Goal: Task Accomplishment & Management: Complete application form

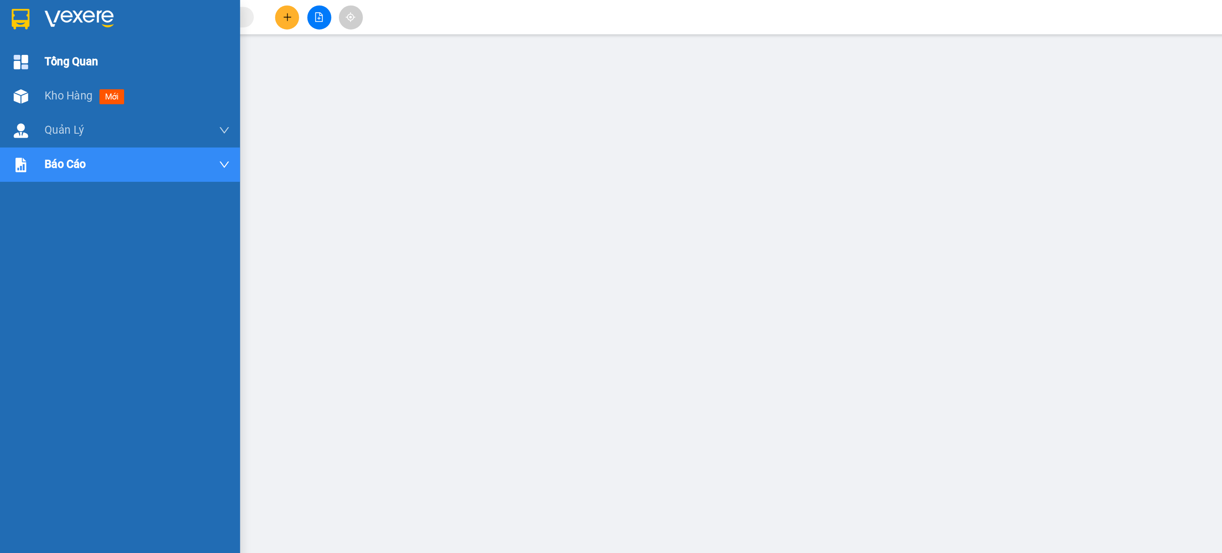
click at [19, 35] on div "Tổng Quan" at bounding box center [69, 36] width 139 height 20
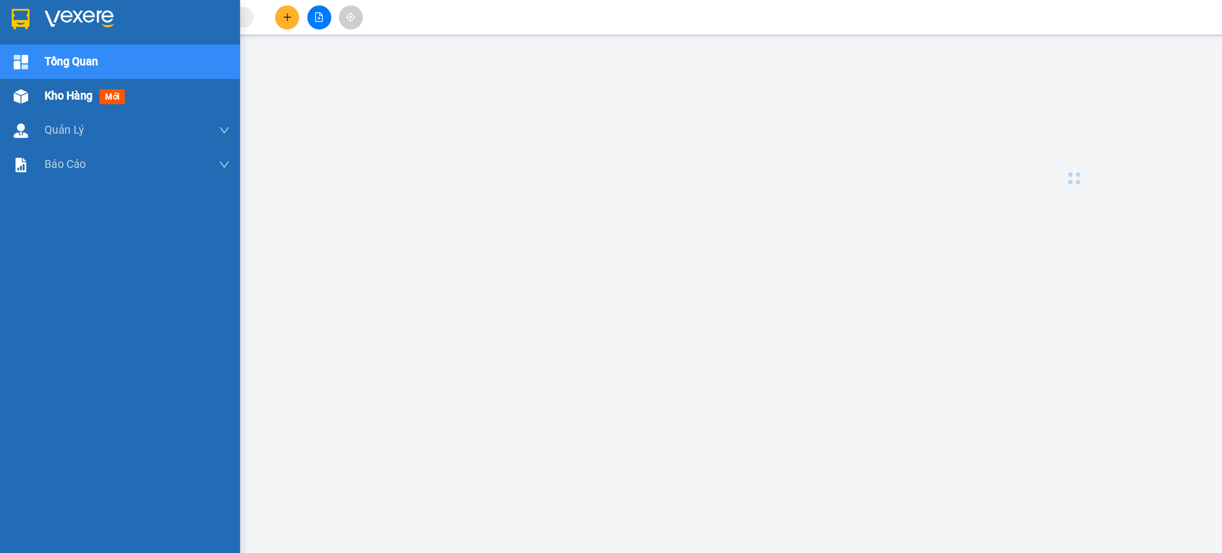
click at [9, 55] on img at bounding box center [12, 56] width 8 height 8
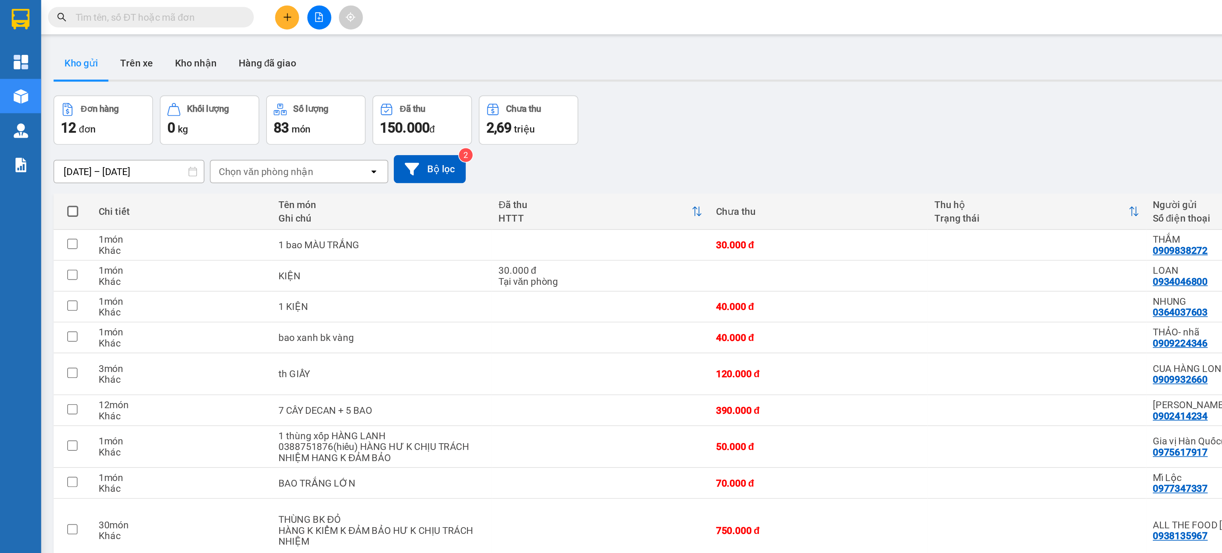
click at [112, 8] on input "text" at bounding box center [91, 10] width 94 height 9
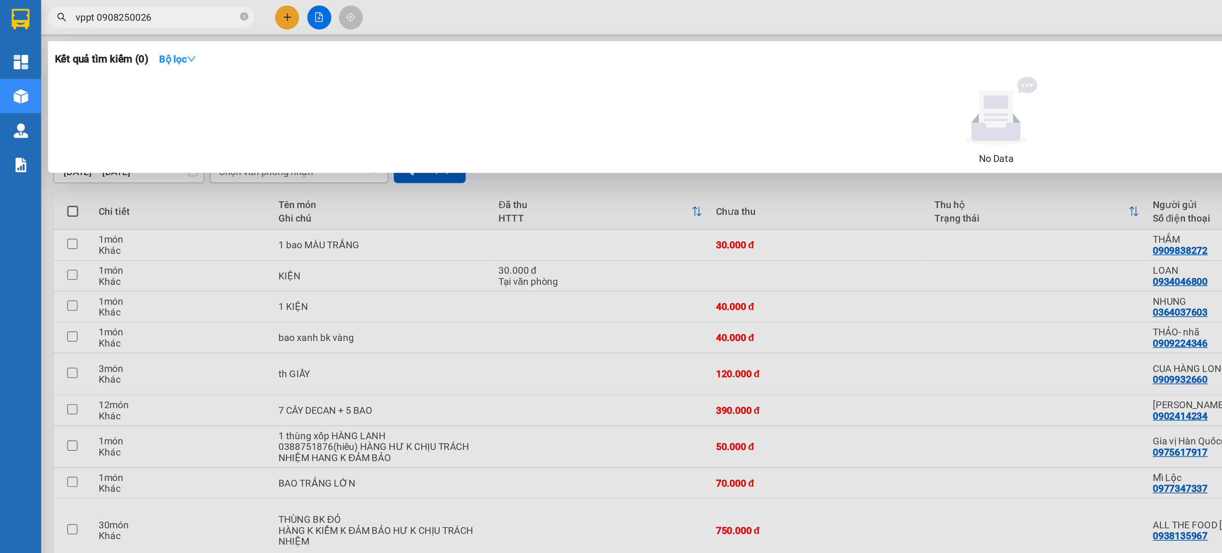
click at [56, 9] on input "vppt 0908250026" at bounding box center [91, 10] width 94 height 9
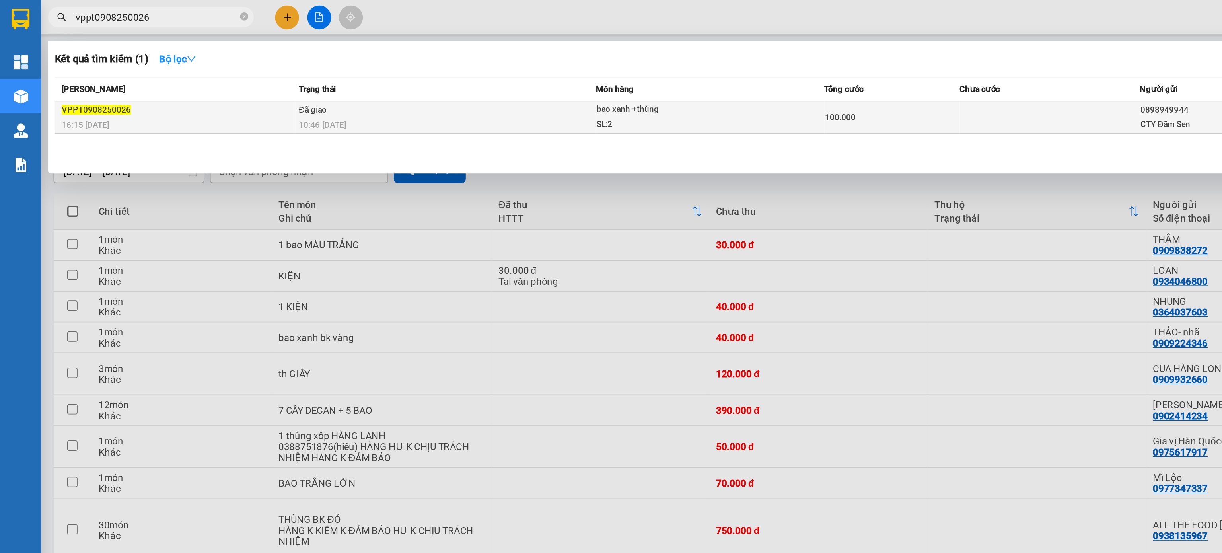
type input "vppt0908250026"
click at [123, 65] on div "VPPT0908250026" at bounding box center [103, 64] width 135 height 8
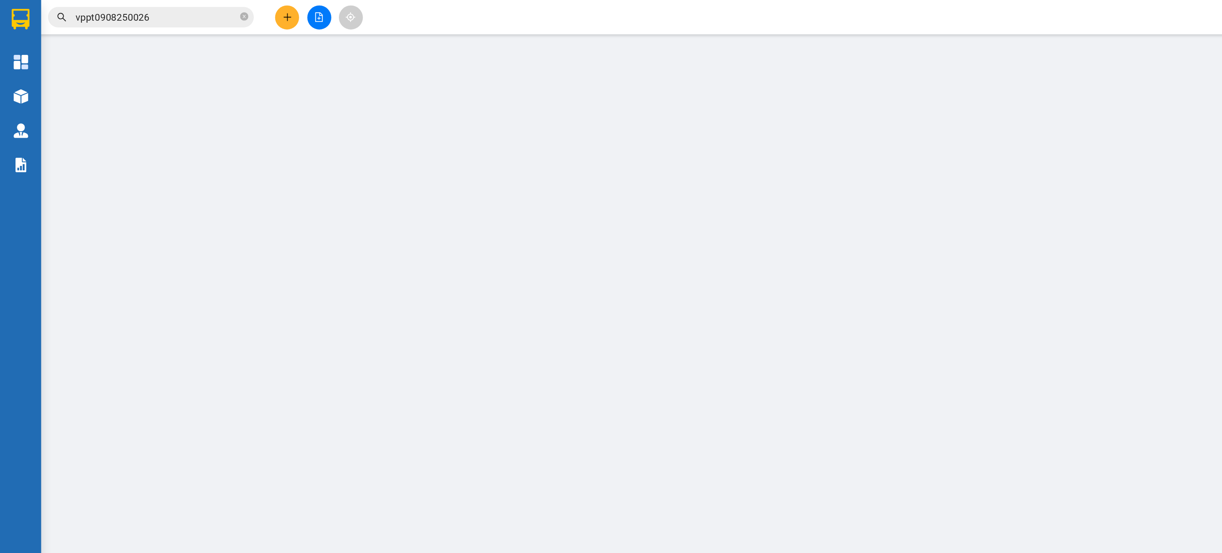
type input "0898949944"
type input "CTY Đầm Sen"
type input "0388377870"
type input "ÁNH LINH NT"
type input "100.000"
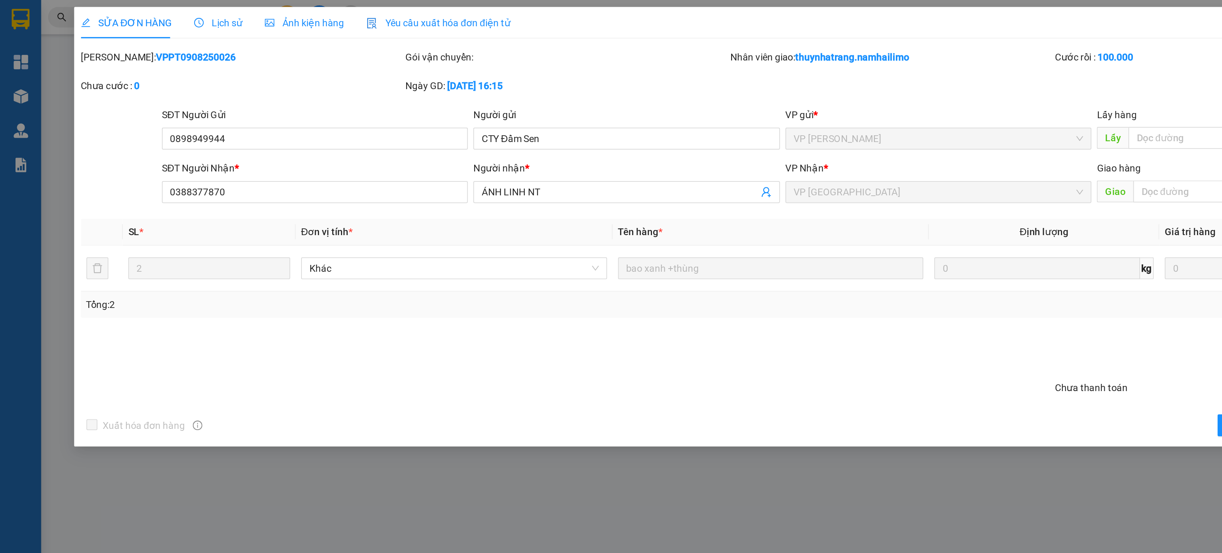
click at [132, 10] on span "Lịch sử" at bounding box center [127, 13] width 28 height 6
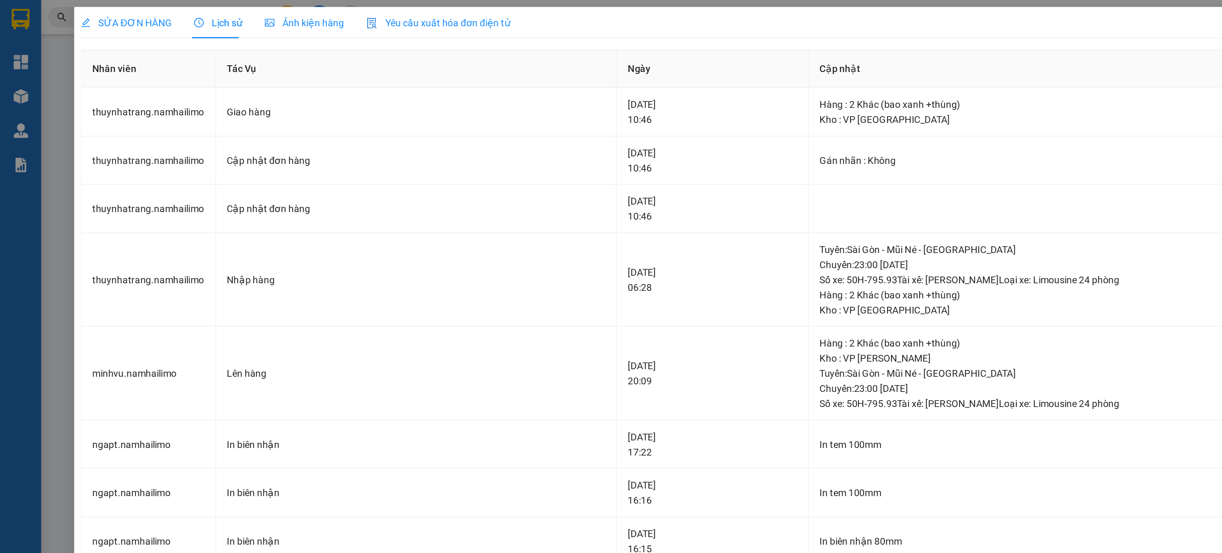
click at [30, 31] on div "SỬA ĐƠN HÀNG Lịch sử Ảnh kiện hàng Yêu cầu xuất hóa đơn điện tử Total Paid Fee …" at bounding box center [611, 276] width 1222 height 553
click at [74, 16] on span "SỬA ĐƠN HÀNG" at bounding box center [73, 13] width 53 height 6
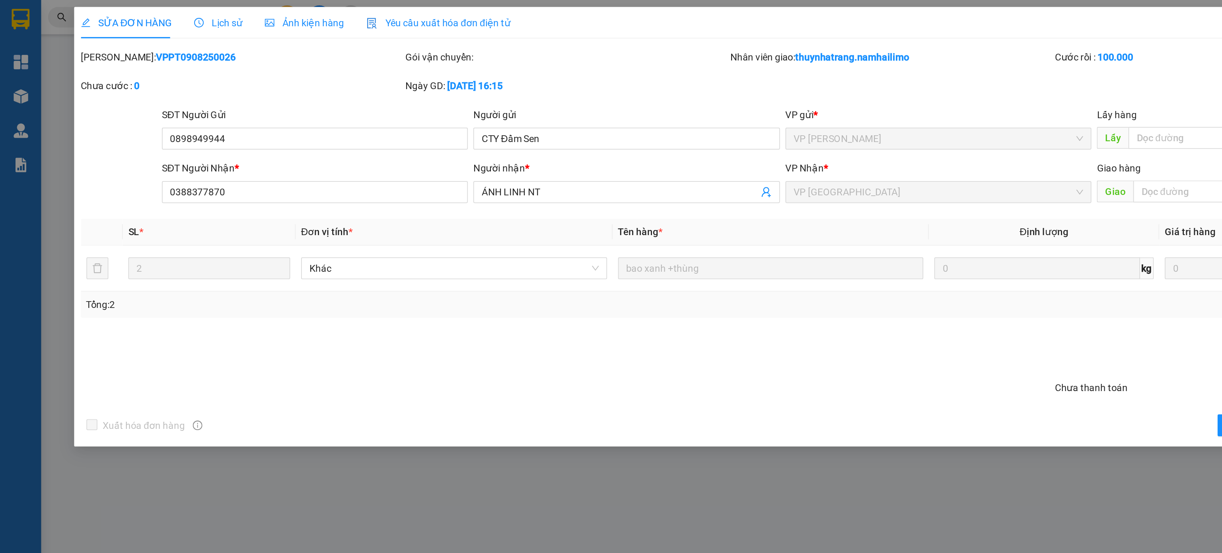
click at [111, 30] on b "VPPT0908250026" at bounding box center [114, 33] width 46 height 6
drag, startPoint x: 67, startPoint y: 31, endPoint x: 121, endPoint y: 33, distance: 54.1
click at [121, 33] on div "[PERSON_NAME]: VPPT0908250026" at bounding box center [140, 33] width 187 height 9
copy b "VPPT0908250026"
click at [127, 15] on span "Lịch sử" at bounding box center [127, 13] width 28 height 6
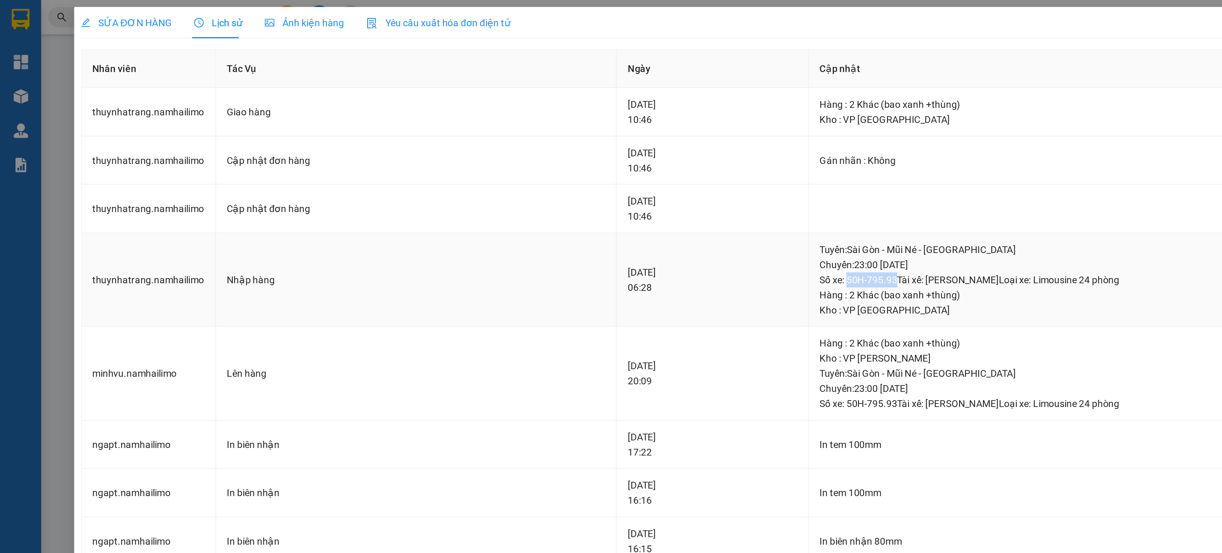
drag, startPoint x: 506, startPoint y: 164, endPoint x: 533, endPoint y: 164, distance: 27.1
click at [533, 164] on div "Tuyến : [GEOGRAPHIC_DATA] - Mũi Né - [GEOGRAPHIC_DATA] Chuyến: 23:00 [DATE] Số …" at bounding box center [821, 153] width 693 height 26
copy div "50H-795.93"
click at [38, 55] on div "SỬA ĐƠN HÀNG Lịch sử Ảnh kiện hàng Yêu cầu xuất hóa đơn điện tử Total Paid Fee …" at bounding box center [611, 276] width 1222 height 553
click at [77, 9] on div "SỬA ĐƠN HÀNG" at bounding box center [73, 13] width 53 height 9
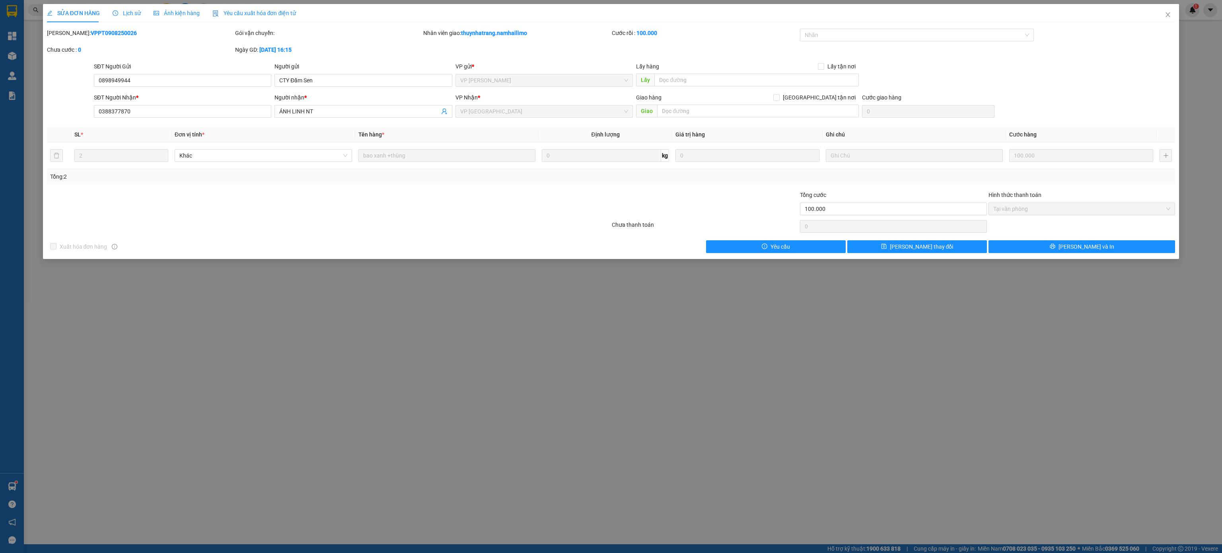
click at [922, 304] on div "SỬA ĐƠN HÀNG Lịch sử Ảnh kiện hàng Yêu cầu xuất hóa đơn điện tử Total Paid Fee …" at bounding box center [611, 276] width 1222 height 553
click at [1166, 10] on span "Close" at bounding box center [1168, 15] width 22 height 22
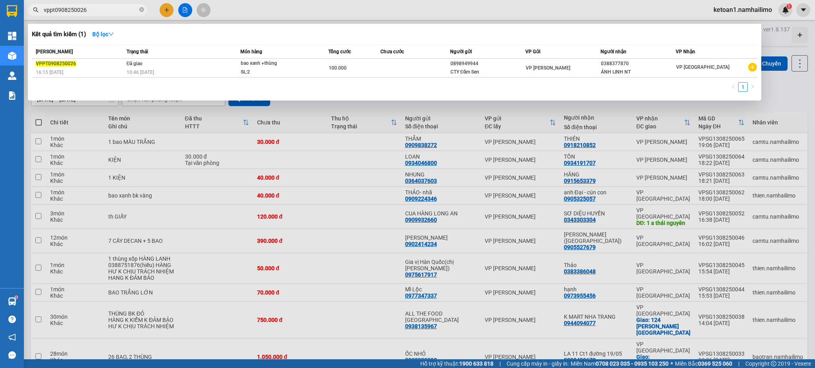
click at [92, 8] on input "vppt0908250026" at bounding box center [91, 10] width 94 height 9
type input "vppt0908250030"
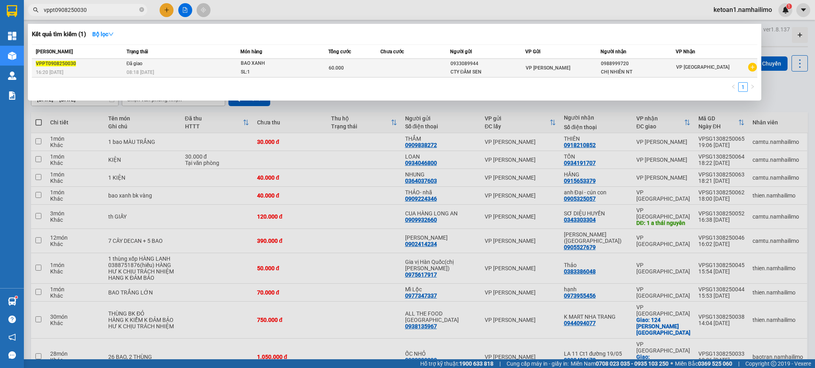
click at [174, 71] on div "08:18 [DATE]" at bounding box center [183, 72] width 113 height 9
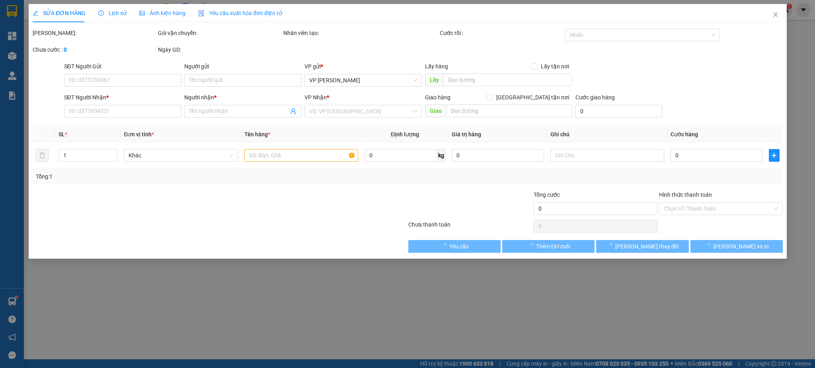
type input "0933089944"
type input "CTY ĐẦM SEN"
type input "0988999720"
type input "CHỊ NHIÊN NT"
type input "60.000"
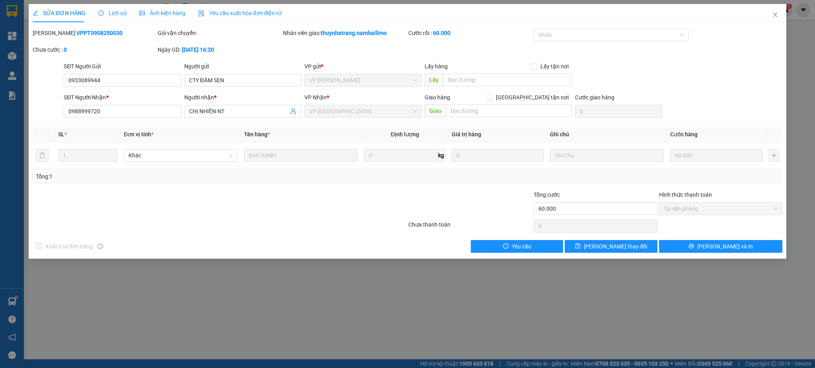
drag, startPoint x: 52, startPoint y: 30, endPoint x: 109, endPoint y: 30, distance: 56.9
click at [109, 30] on div "[PERSON_NAME]: VPPT0908250030" at bounding box center [95, 33] width 124 height 9
copy b "VPPT0908250030"
click at [348, 180] on div "Tổng: 1" at bounding box center [408, 176] width 744 height 9
click at [116, 15] on span "Lịch sử" at bounding box center [112, 13] width 28 height 6
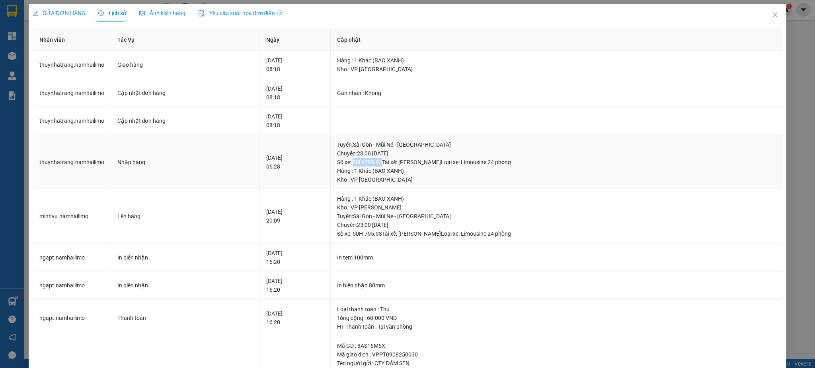
drag, startPoint x: 360, startPoint y: 160, endPoint x: 387, endPoint y: 161, distance: 27.5
click at [387, 161] on div "Tuyến : [GEOGRAPHIC_DATA] - Mũi Né - [GEOGRAPHIC_DATA] Chuyến: 23:00 [DATE] Số …" at bounding box center [556, 153] width 438 height 26
copy div "50H-795.93"
click at [220, 128] on td "Cập nhật đơn hàng" at bounding box center [185, 121] width 149 height 28
click at [60, 12] on span "SỬA ĐƠN HÀNG" at bounding box center [59, 13] width 53 height 6
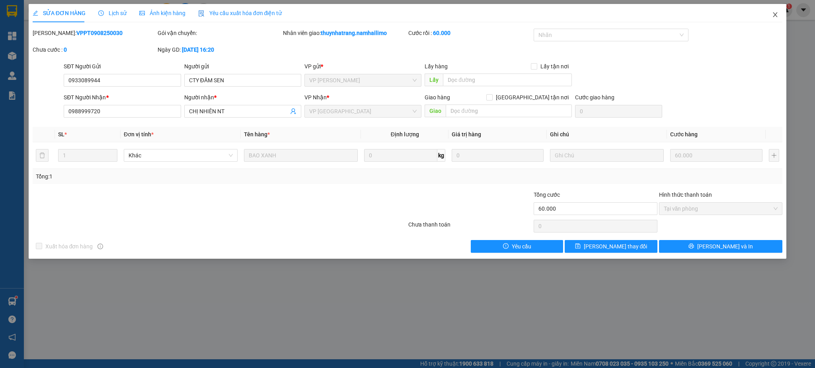
click at [775, 10] on span "Close" at bounding box center [775, 15] width 22 height 22
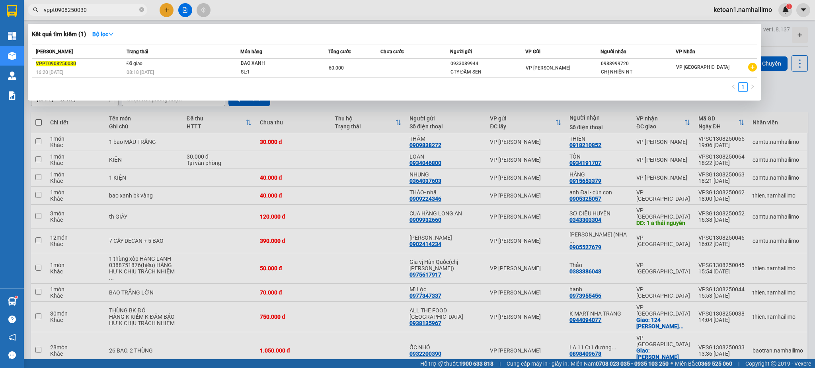
click at [98, 7] on input "vppt0908250030" at bounding box center [91, 10] width 94 height 9
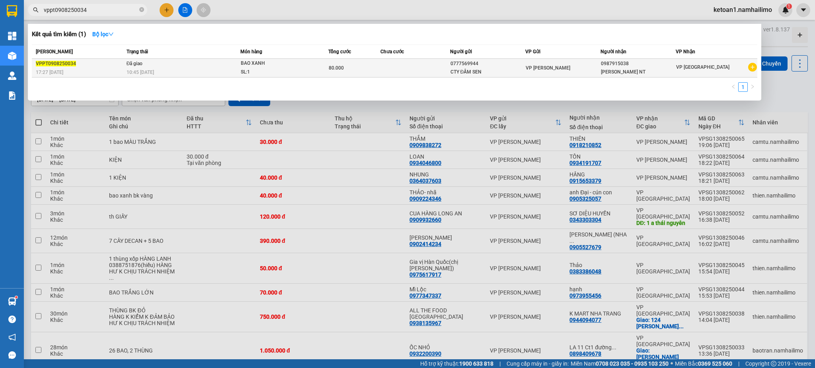
type input "vppt0908250034"
click at [179, 70] on div "10:45 [DATE]" at bounding box center [183, 72] width 113 height 9
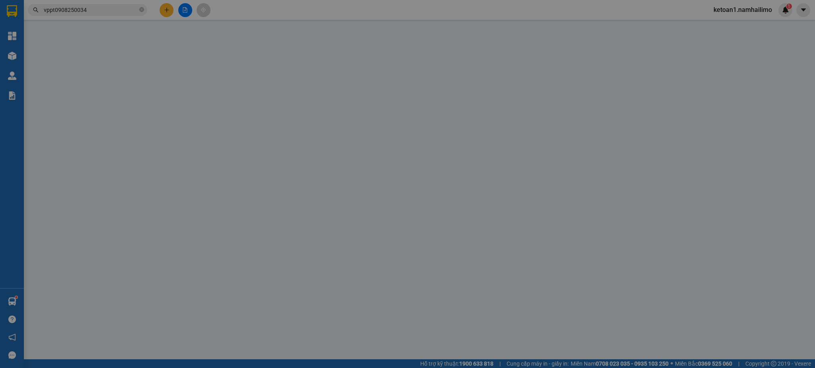
type input "0777569944"
type input "CTY ĐẦM SEN"
type input "0987915038"
type input "[PERSON_NAME] NT"
type input "80.000"
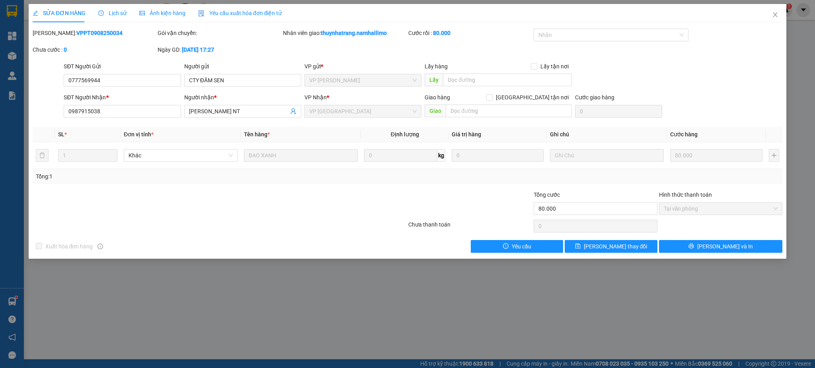
drag, startPoint x: 53, startPoint y: 33, endPoint x: 105, endPoint y: 31, distance: 52.5
click at [105, 31] on div "[PERSON_NAME]: VPPT0908250034" at bounding box center [95, 33] width 124 height 9
copy b "VPPT0908250034"
click at [115, 12] on span "Lịch sử" at bounding box center [112, 13] width 28 height 6
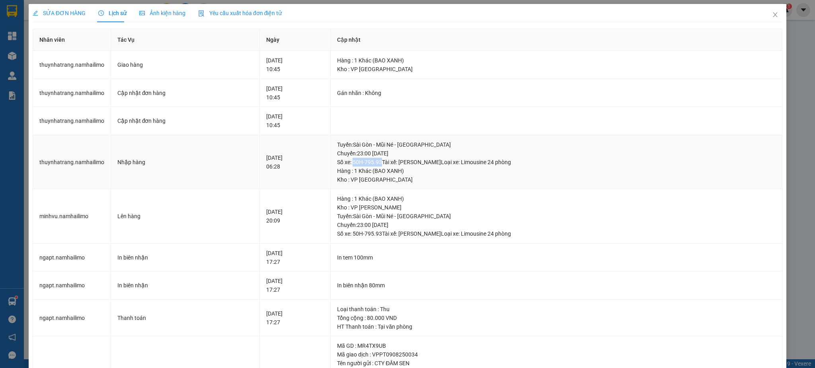
drag, startPoint x: 359, startPoint y: 162, endPoint x: 387, endPoint y: 165, distance: 28.0
click at [387, 165] on div "Tuyến : [GEOGRAPHIC_DATA] - Mũi Né - [GEOGRAPHIC_DATA] Chuyến: 23:00 [DATE] Số …" at bounding box center [556, 153] width 438 height 26
copy div "50H-795.93"
click at [772, 15] on icon "close" at bounding box center [775, 15] width 6 height 6
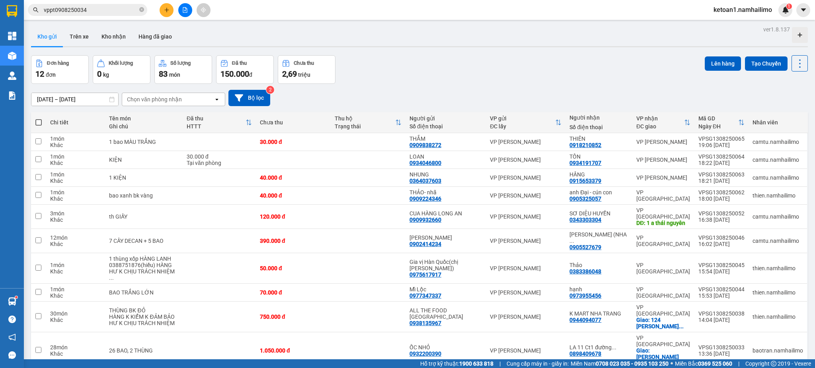
click at [372, 63] on div "Đơn hàng 12 đơn Khối lượng 0 kg Số lượng 83 món Đã thu 150.000 đ Chưa thu 2,69 …" at bounding box center [419, 69] width 777 height 29
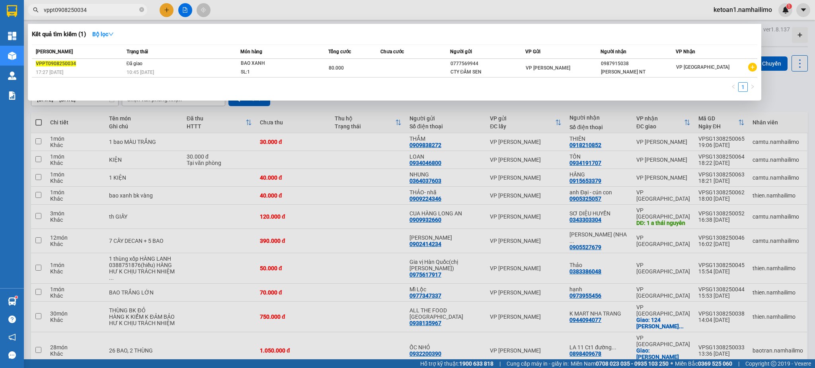
click at [95, 11] on input "vppt0908250034" at bounding box center [91, 10] width 94 height 9
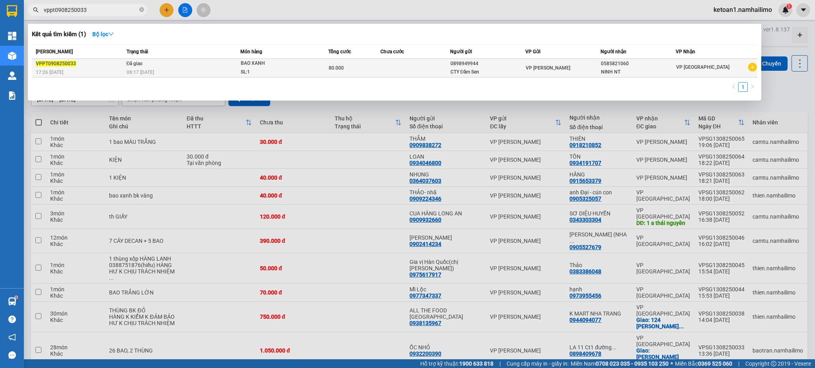
type input "vppt0908250033"
click at [289, 66] on div "BAO XANH" at bounding box center [271, 63] width 60 height 9
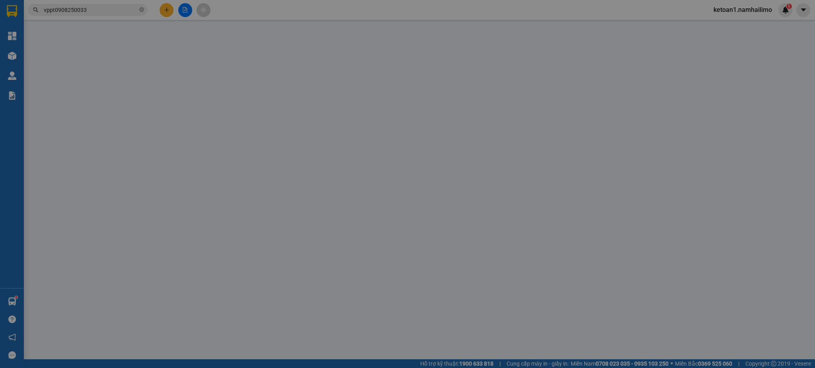
type input "0898949944"
type input "CTY Đầm Sen"
type input "0585821060"
type input "NINH NT"
type input "80.000"
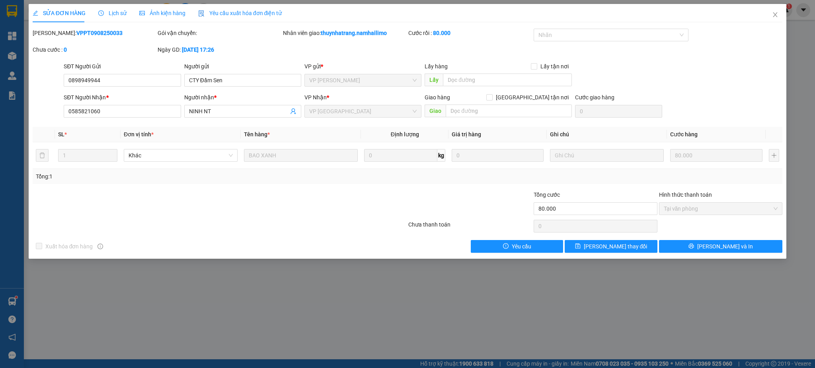
drag, startPoint x: 54, startPoint y: 33, endPoint x: 104, endPoint y: 29, distance: 50.3
click at [104, 32] on div "[PERSON_NAME]: VPPT0908250033" at bounding box center [95, 33] width 124 height 9
copy b "VPPT0908250033"
click at [114, 14] on span "Lịch sử" at bounding box center [112, 13] width 28 height 6
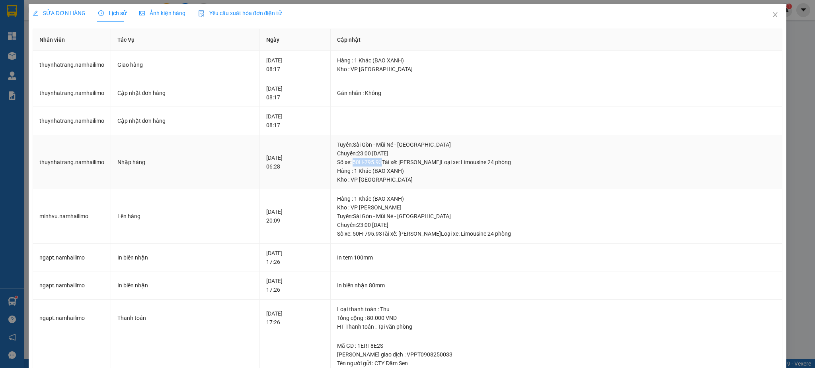
drag, startPoint x: 359, startPoint y: 163, endPoint x: 387, endPoint y: 161, distance: 27.9
click at [387, 161] on div "Tuyến : [GEOGRAPHIC_DATA] - Mũi Né - [GEOGRAPHIC_DATA] Chuyến: 23:00 [DATE] Số …" at bounding box center [556, 153] width 438 height 26
copy div "50H-795.93"
click at [772, 14] on icon "close" at bounding box center [775, 15] width 6 height 6
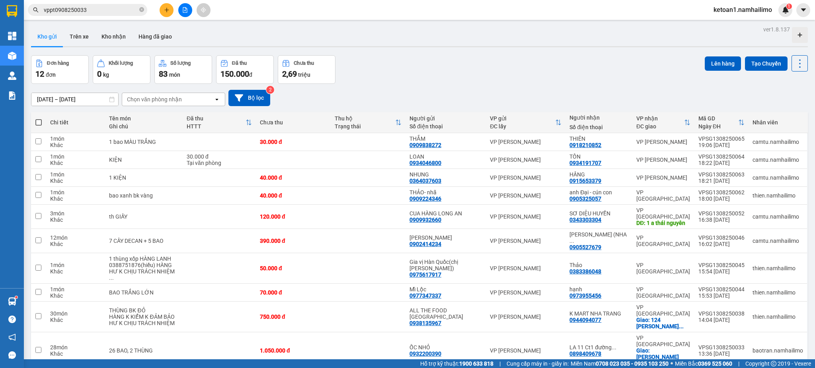
click at [373, 81] on div "Đơn hàng 12 đơn Khối lượng 0 kg Số lượng 83 món Đã thu 150.000 đ Chưa thu 2,69 …" at bounding box center [419, 69] width 777 height 29
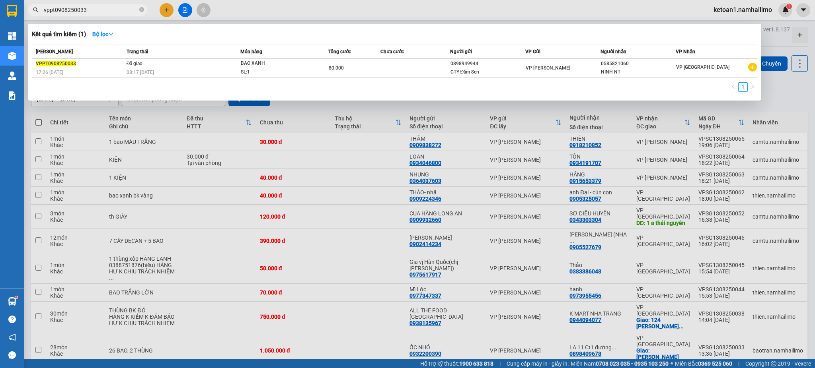
click at [90, 11] on input "vppt0908250033" at bounding box center [91, 10] width 94 height 9
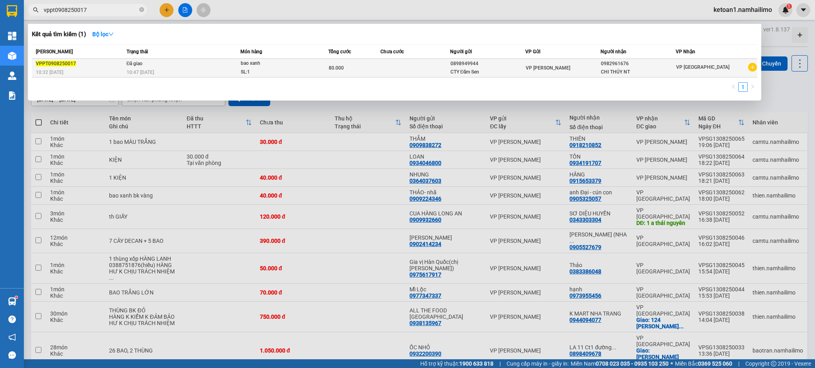
type input "vppt0908250017"
click at [296, 66] on div "bao xanh" at bounding box center [271, 63] width 60 height 9
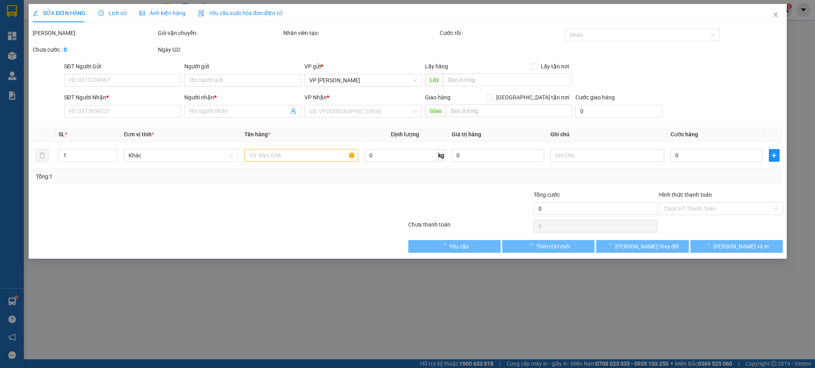
type input "0898949944"
type input "CTY Đầm Sen"
type input "0982961676"
type input "CHI THÚY NT"
type input "80.000"
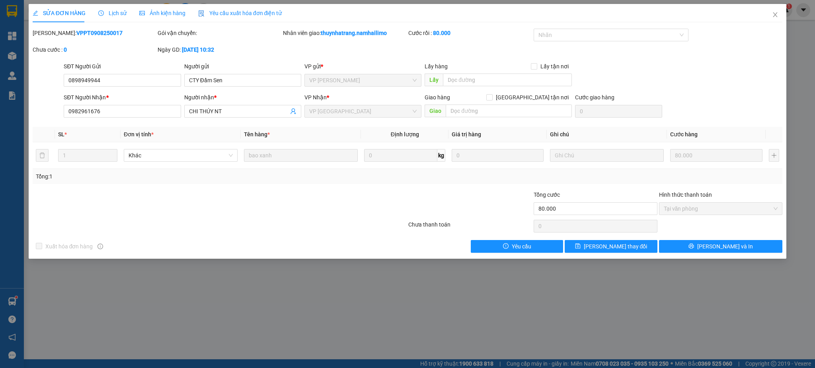
drag, startPoint x: 55, startPoint y: 32, endPoint x: 97, endPoint y: 34, distance: 42.6
click at [97, 34] on b "VPPT0908250017" at bounding box center [99, 33] width 46 height 6
drag, startPoint x: 53, startPoint y: 34, endPoint x: 126, endPoint y: 30, distance: 72.5
click at [126, 30] on div "[PERSON_NAME]: VPPT0908250017" at bounding box center [95, 33] width 124 height 9
copy b "VPPT0908250017"
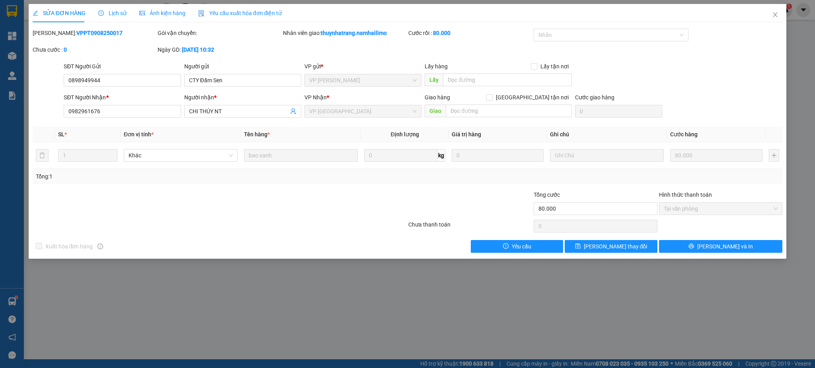
click at [115, 14] on span "Lịch sử" at bounding box center [112, 13] width 28 height 6
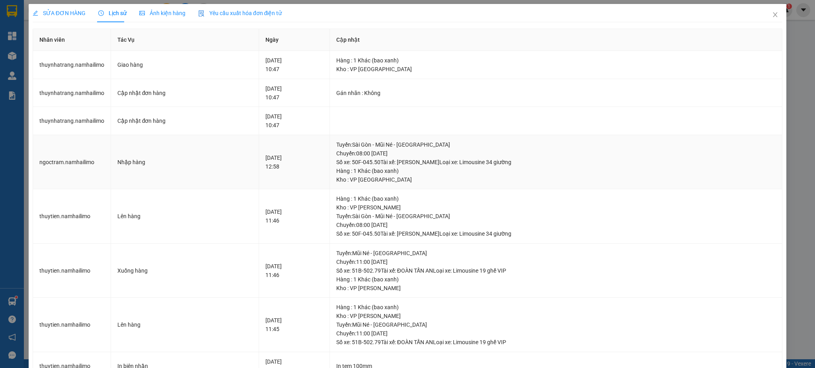
drag, startPoint x: 368, startPoint y: 162, endPoint x: 396, endPoint y: 162, distance: 27.9
click at [396, 162] on div "Tuyến : [GEOGRAPHIC_DATA] - Mũi Né - [GEOGRAPHIC_DATA] Chuyến: 08:00 [DATE] Số …" at bounding box center [555, 153] width 439 height 26
copy div "50F-045.50"
click at [214, 69] on td "Giao hàng" at bounding box center [185, 65] width 148 height 28
click at [772, 16] on icon "close" at bounding box center [775, 15] width 6 height 6
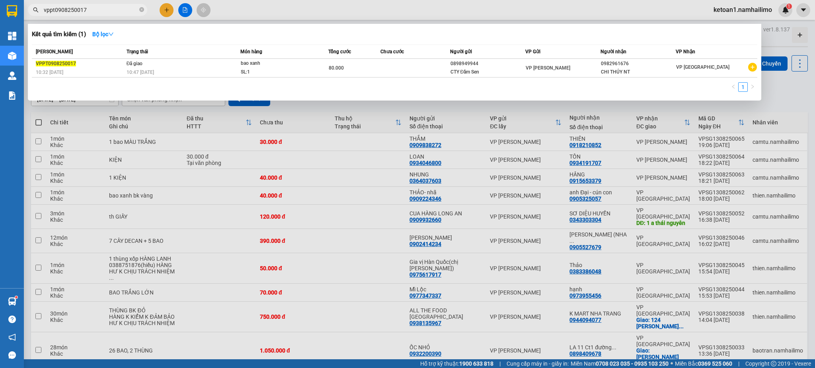
click at [116, 6] on input "vppt0908250017" at bounding box center [91, 10] width 94 height 9
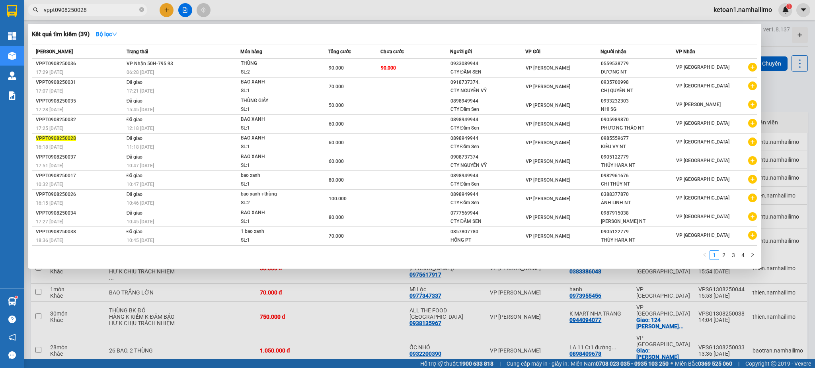
type input "vppt0908250028"
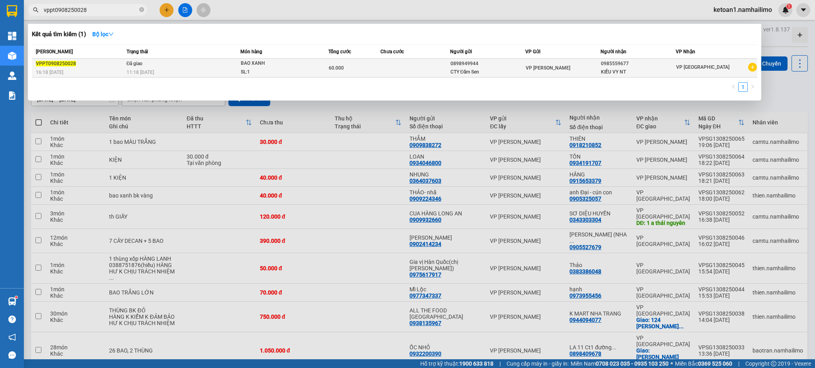
click at [106, 67] on div "VPPT0908250028" at bounding box center [80, 64] width 88 height 8
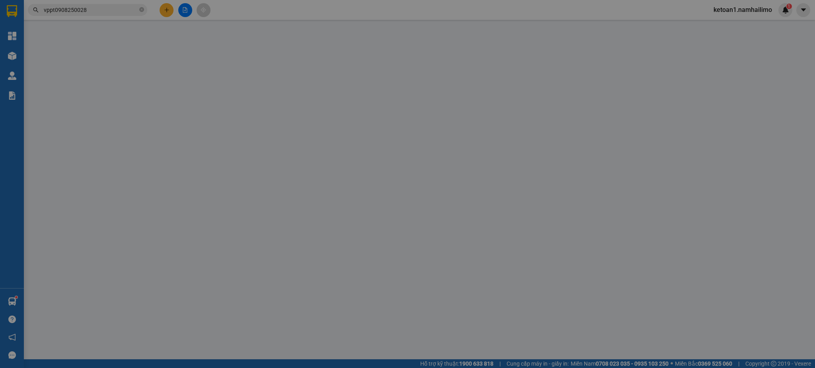
type input "0898949944"
type input "CTY Đầm Sen"
type input "0985559677"
type input "KIỀU VY NT"
type input "60.000"
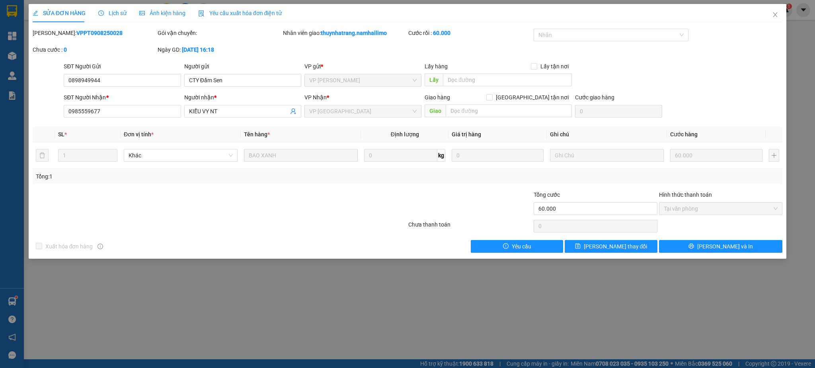
drag, startPoint x: 53, startPoint y: 29, endPoint x: 113, endPoint y: 28, distance: 60.1
click at [113, 29] on div "[PERSON_NAME]: VPPT0908250028" at bounding box center [95, 33] width 124 height 9
click at [116, 7] on div "Lịch sử" at bounding box center [112, 13] width 28 height 18
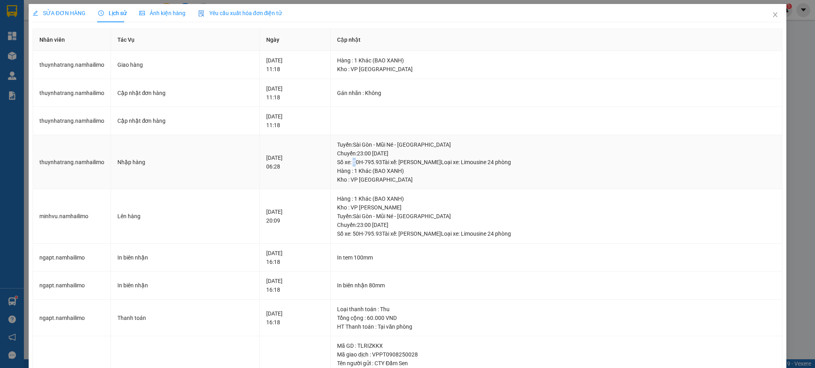
click at [362, 162] on div "Tuyến : [GEOGRAPHIC_DATA] - Mũi Né - [GEOGRAPHIC_DATA] Chuyến: 23:00 [DATE] Số …" at bounding box center [556, 153] width 438 height 26
drag, startPoint x: 385, startPoint y: 162, endPoint x: 362, endPoint y: 164, distance: 23.6
click at [362, 164] on div "Tuyến : [GEOGRAPHIC_DATA] - Mũi Né - [GEOGRAPHIC_DATA] Chuyến: 23:00 [DATE] Số …" at bounding box center [556, 153] width 438 height 26
drag, startPoint x: 359, startPoint y: 159, endPoint x: 388, endPoint y: 161, distance: 29.5
click at [388, 161] on div "Tuyến : [GEOGRAPHIC_DATA] - Mũi Né - [GEOGRAPHIC_DATA] Chuyến: 23:00 [DATE] Số …" at bounding box center [556, 153] width 438 height 26
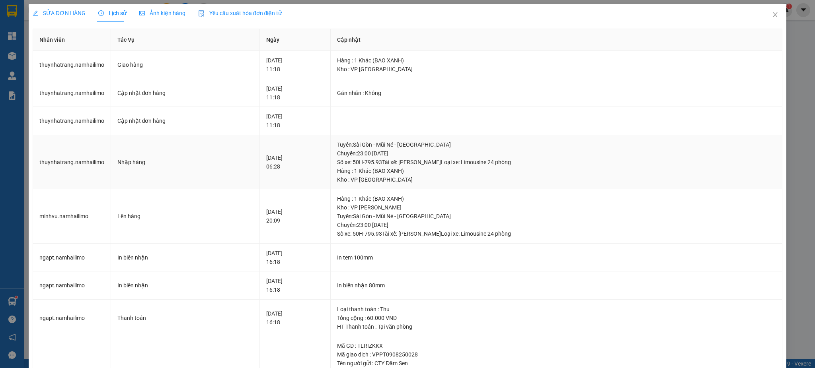
click at [218, 152] on td "Nhập hàng" at bounding box center [185, 162] width 149 height 55
click at [773, 16] on icon "close" at bounding box center [775, 14] width 4 height 5
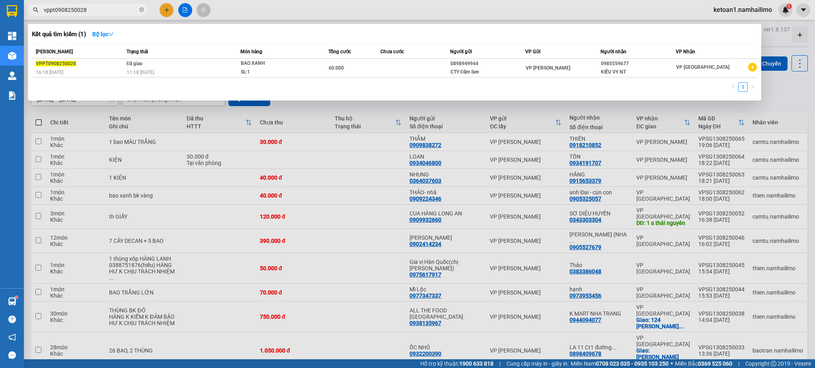
click at [119, 10] on input "vppt0908250028" at bounding box center [91, 10] width 94 height 9
type input "vppt0908250035"
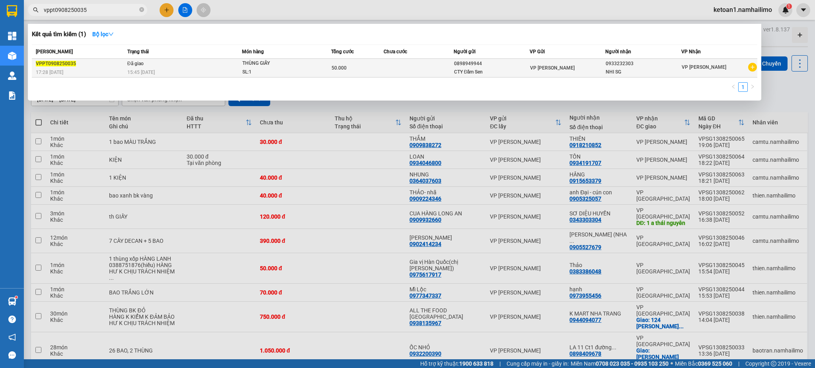
click at [105, 68] on div "17:28 [DATE]" at bounding box center [80, 72] width 89 height 9
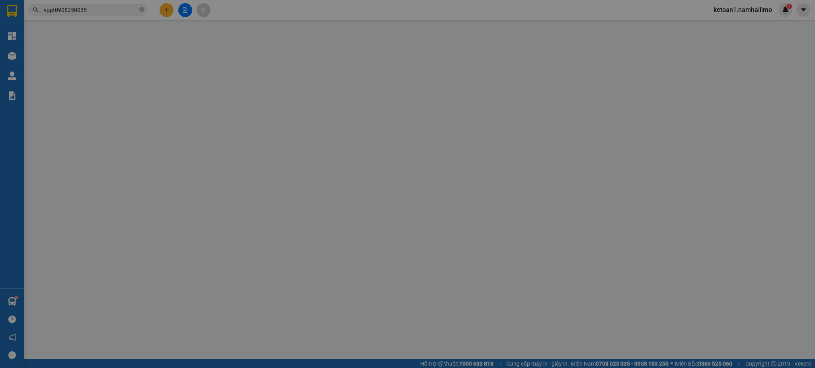
click at [105, 68] on div "SĐT Người Gửi" at bounding box center [122, 66] width 117 height 9
click at [105, 74] on input "SĐT Người Gửi" at bounding box center [122, 80] width 117 height 13
type input "0898949944"
type input "CTY Đầm Sen"
type input "0933232303"
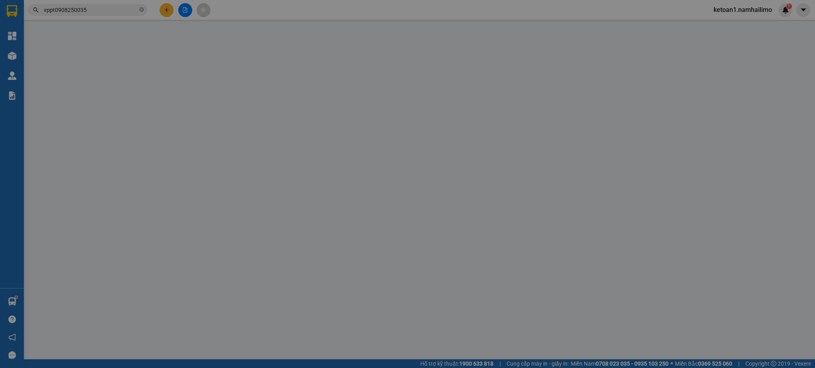
type input "NHI SG"
type input "50.000"
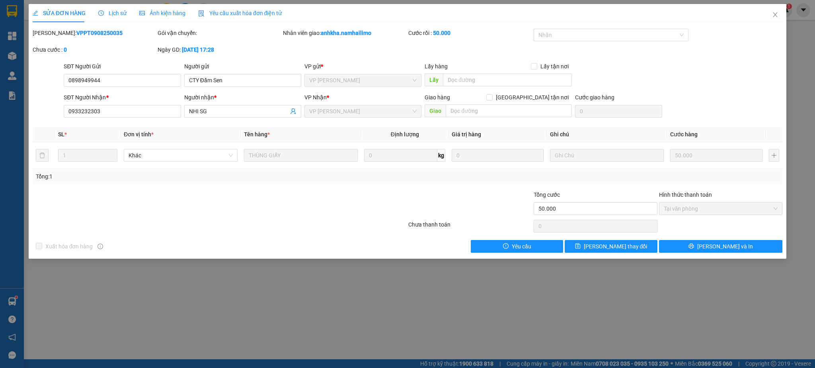
drag, startPoint x: 105, startPoint y: 68, endPoint x: 104, endPoint y: 29, distance: 38.6
click at [104, 29] on div "Total Paid Fee 50.000 Total UnPaid Fee 0 Cash Collection Total Fee Mã ĐH: VPPT0…" at bounding box center [408, 141] width 750 height 224
click at [104, 29] on div "[PERSON_NAME]: VPPT0908250035" at bounding box center [95, 33] width 124 height 9
drag, startPoint x: 98, startPoint y: 32, endPoint x: 52, endPoint y: 41, distance: 46.7
click at [52, 41] on div "[PERSON_NAME]: VPPT0908250035" at bounding box center [94, 37] width 125 height 17
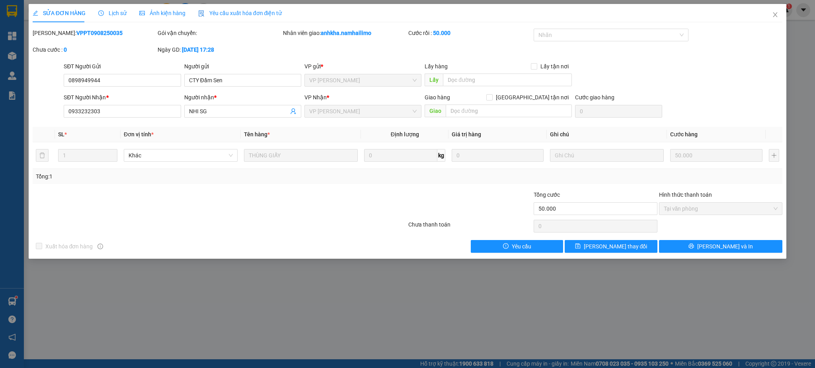
click at [116, 13] on span "Lịch sử" at bounding box center [112, 13] width 28 height 6
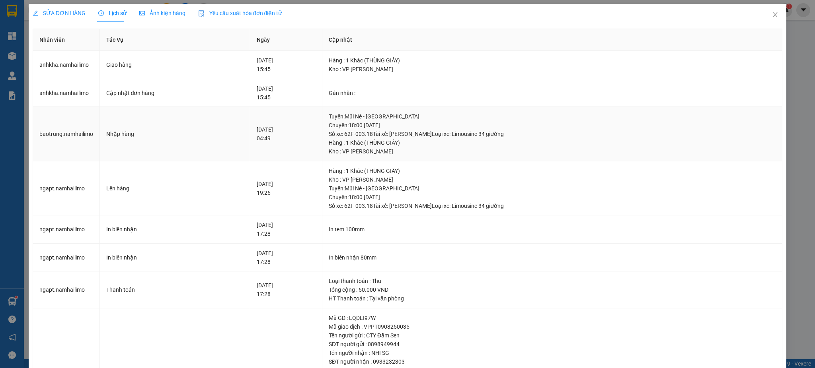
drag, startPoint x: 349, startPoint y: 133, endPoint x: 377, endPoint y: 133, distance: 27.8
click at [377, 133] on div "Tuyến : Mũi Né - [GEOGRAPHIC_DATA] Chuyến: 18:00 [DATE] Số xe: 62F-003.18 Tài x…" at bounding box center [552, 125] width 447 height 26
click at [166, 39] on th "Tác Vụ" at bounding box center [175, 40] width 150 height 22
click at [772, 16] on icon "close" at bounding box center [775, 15] width 6 height 6
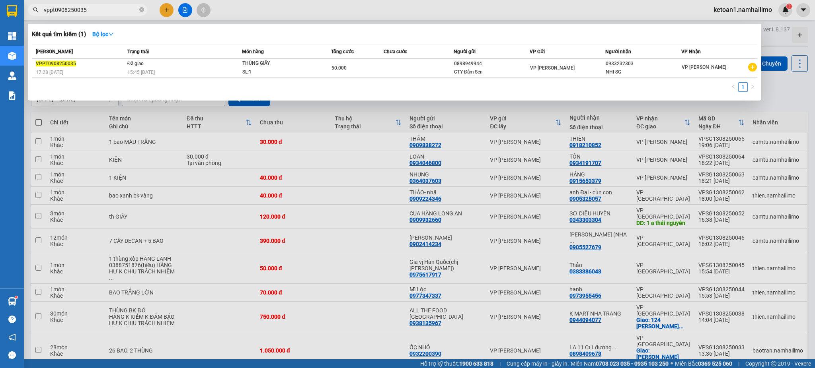
click at [99, 10] on input "vppt0908250035" at bounding box center [91, 10] width 94 height 9
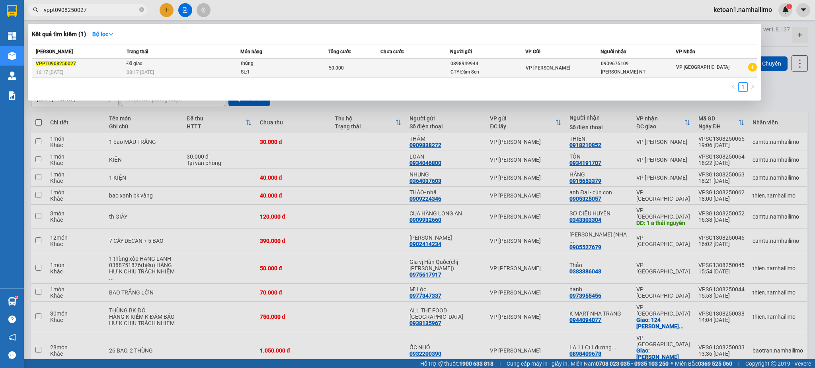
type input "vppt0908250027"
click at [86, 72] on div "16:17 [DATE]" at bounding box center [80, 72] width 88 height 9
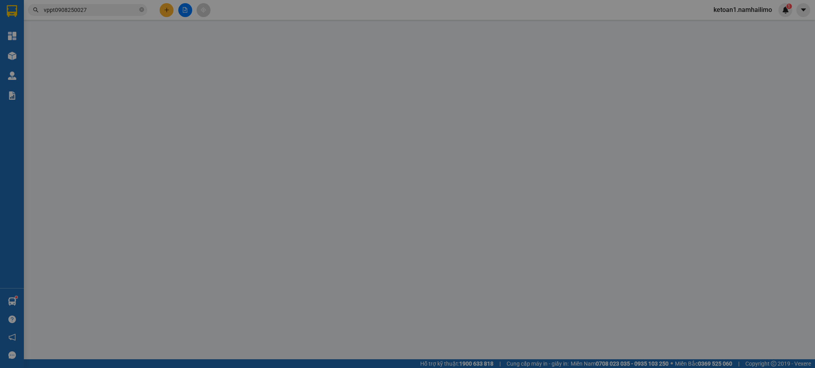
type input "0898949944"
type input "CTY Đầm Sen"
type input "0909675109"
type input "[PERSON_NAME] NT"
type input "50.000"
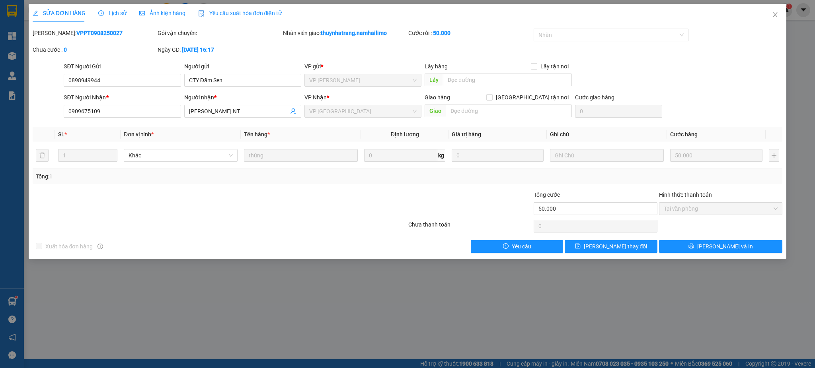
drag, startPoint x: 98, startPoint y: 31, endPoint x: 53, endPoint y: 34, distance: 45.5
click at [76, 34] on b "VPPT0908250027" at bounding box center [99, 33] width 46 height 6
click at [105, 10] on span "Lịch sử" at bounding box center [112, 13] width 28 height 6
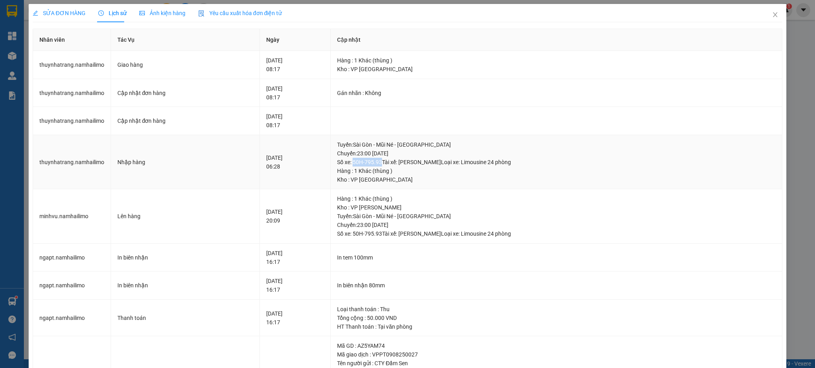
drag, startPoint x: 359, startPoint y: 162, endPoint x: 387, endPoint y: 162, distance: 27.5
click at [387, 162] on div "Tuyến : [GEOGRAPHIC_DATA] - Mũi Né - [GEOGRAPHIC_DATA] Chuyến: 23:00 [DATE] Số …" at bounding box center [556, 153] width 438 height 26
click at [765, 18] on span "Close" at bounding box center [775, 15] width 22 height 22
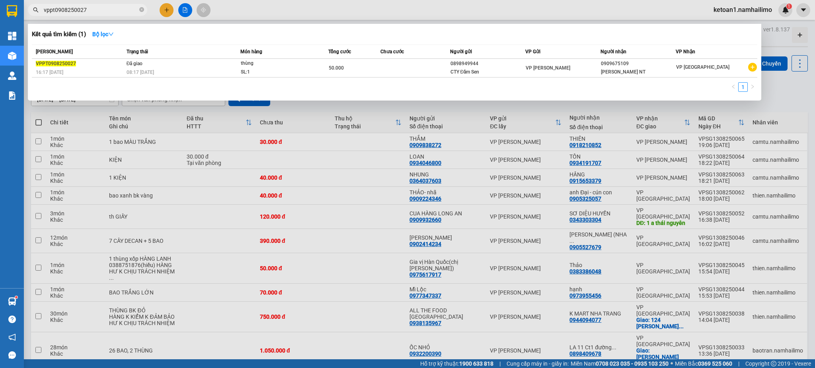
click at [90, 10] on input "vppt0908250027" at bounding box center [91, 10] width 94 height 9
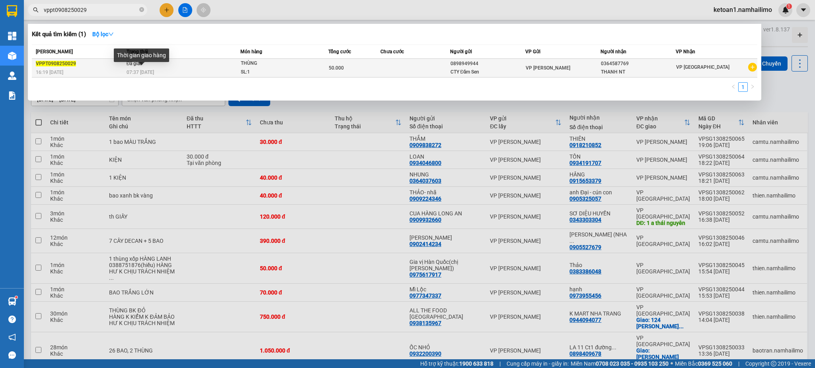
type input "vppt0908250029"
click at [152, 67] on div "Thời gian giao hàng" at bounding box center [141, 58] width 55 height 19
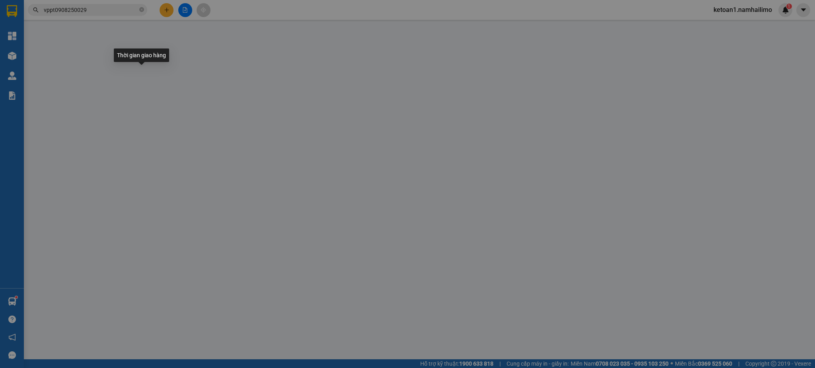
type input "0898949944"
type input "CTY Đầm Sen"
type input "0364587769"
type input "THANH NT"
type input "50.000"
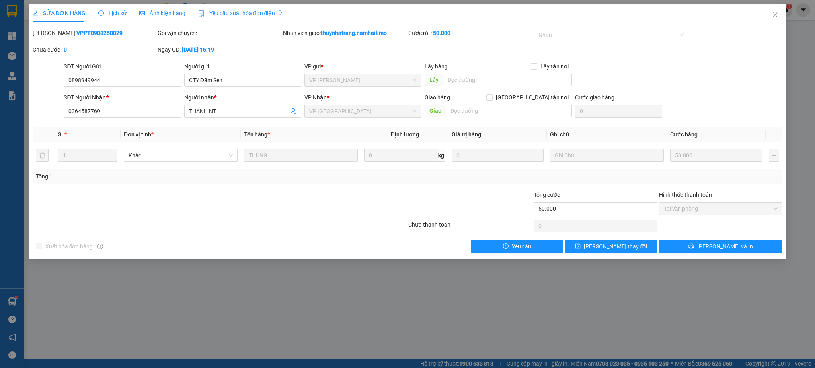
drag, startPoint x: 98, startPoint y: 34, endPoint x: 51, endPoint y: 42, distance: 47.2
click at [51, 42] on div "[PERSON_NAME]: VPPT0908250029" at bounding box center [94, 37] width 125 height 17
click at [111, 12] on span "Lịch sử" at bounding box center [112, 13] width 28 height 6
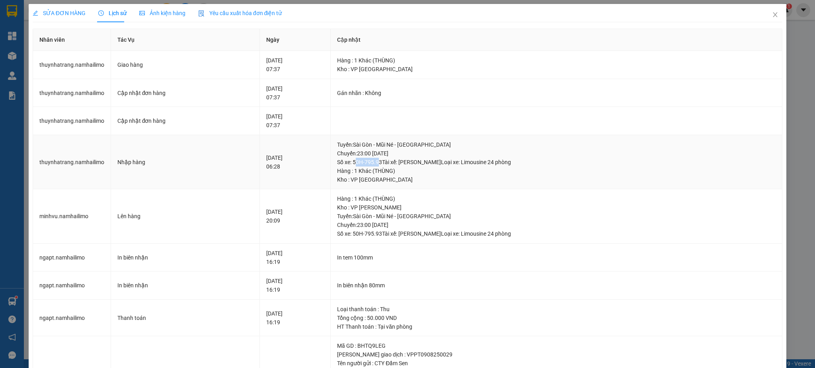
drag, startPoint x: 360, startPoint y: 162, endPoint x: 382, endPoint y: 161, distance: 21.9
click at [382, 161] on div "Tuyến : [GEOGRAPHIC_DATA] - Mũi Né - [GEOGRAPHIC_DATA] Chuyến: 23:00 [DATE] Số …" at bounding box center [556, 153] width 438 height 26
drag, startPoint x: 358, startPoint y: 163, endPoint x: 385, endPoint y: 163, distance: 27.5
click at [385, 163] on div "Tuyến : [GEOGRAPHIC_DATA] - Mũi Né - [GEOGRAPHIC_DATA] Chuyến: 23:00 [DATE] Số …" at bounding box center [556, 153] width 438 height 26
click at [199, 29] on th "Tác Vụ" at bounding box center [185, 40] width 149 height 22
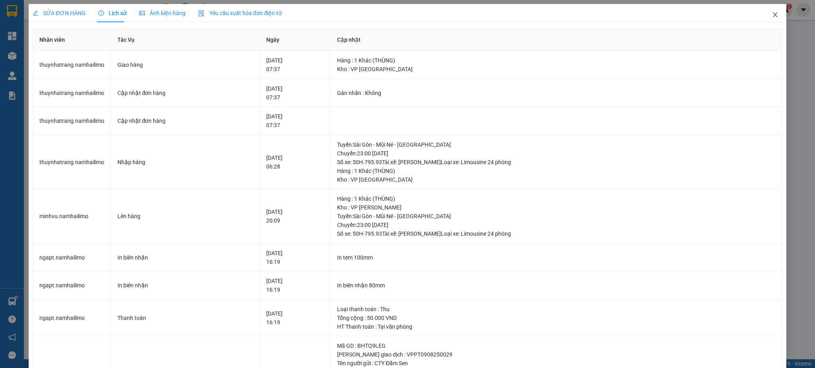
click at [772, 13] on icon "close" at bounding box center [775, 15] width 6 height 6
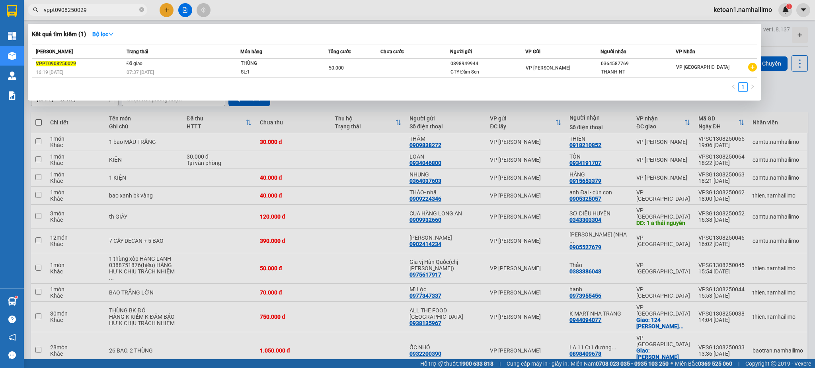
click at [60, 9] on input "vppt0908250029" at bounding box center [91, 10] width 94 height 9
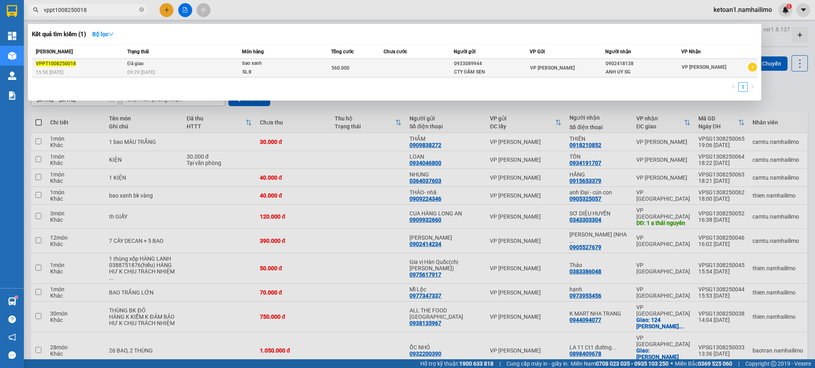
type input "vppt1008250018"
click at [379, 68] on div "560.000" at bounding box center [357, 68] width 52 height 9
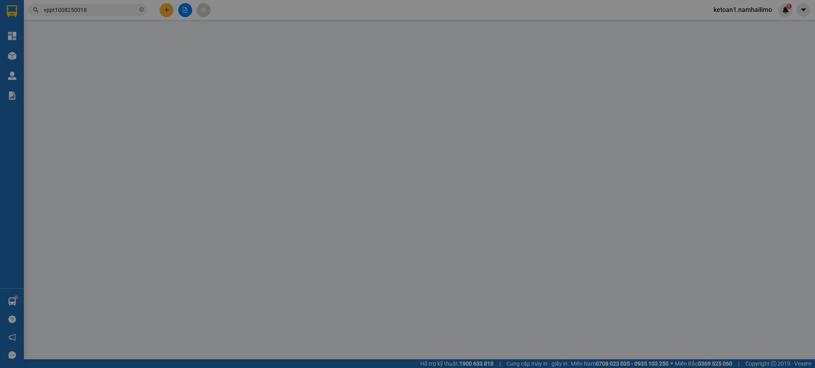
type input "0933089944"
type input "CTY ĐẦM SEN"
type input "0902418138"
type input "ANH UY SG"
type input "560.000"
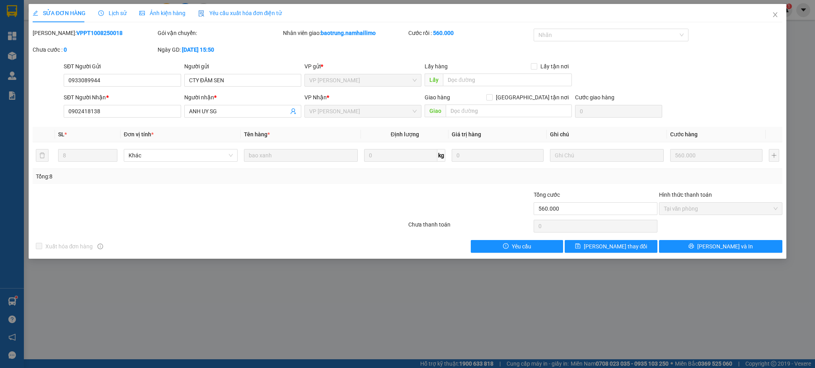
drag, startPoint x: 51, startPoint y: 32, endPoint x: 115, endPoint y: 32, distance: 63.7
click at [115, 32] on div "[PERSON_NAME]: VPPT1008250018" at bounding box center [95, 33] width 124 height 9
click at [109, 12] on span "Lịch sử" at bounding box center [112, 13] width 28 height 6
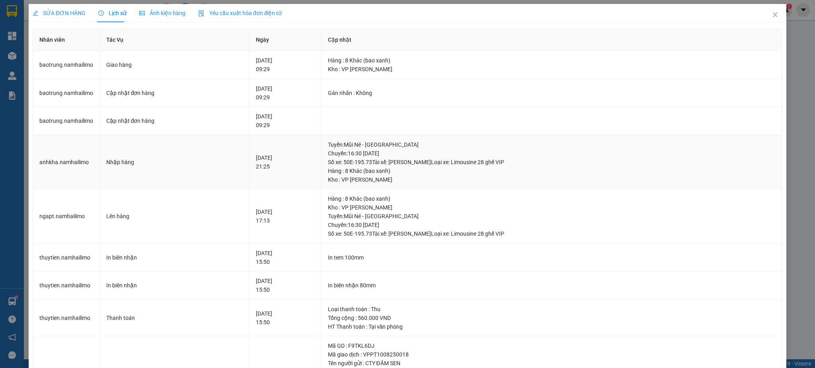
drag, startPoint x: 350, startPoint y: 162, endPoint x: 378, endPoint y: 159, distance: 27.6
click at [378, 159] on div "Tuyến : Mũi Né - [GEOGRAPHIC_DATA] Chuyến: 16:30 [DATE] Số xe: 50E-195.73 Tài x…" at bounding box center [552, 153] width 448 height 26
click at [772, 15] on icon "close" at bounding box center [775, 15] width 6 height 6
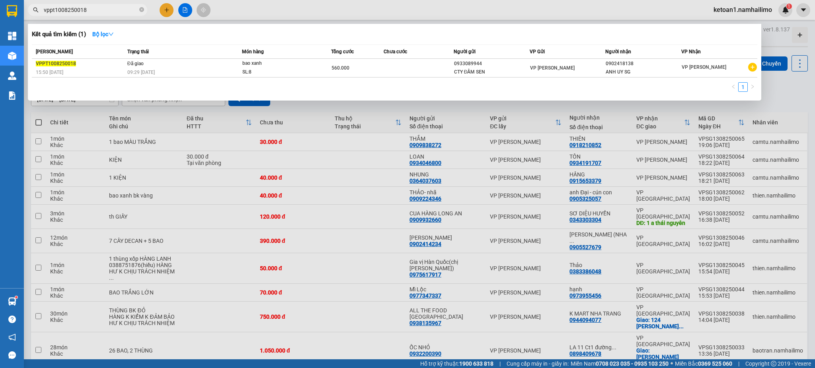
click at [108, 7] on input "vppt1008250018" at bounding box center [91, 10] width 94 height 9
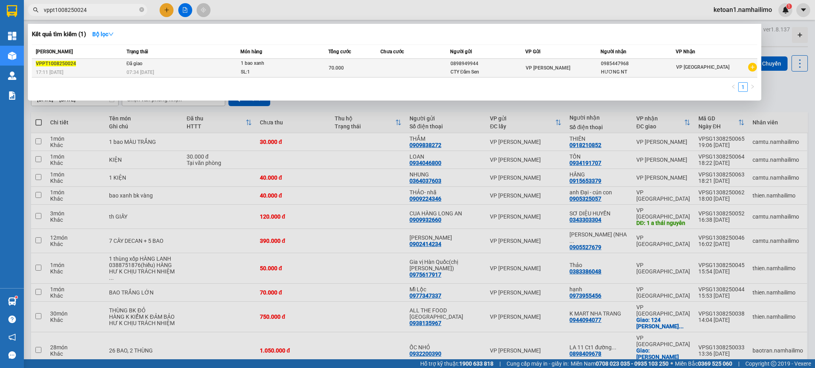
type input "vppt1008250024"
click at [159, 71] on div "07:34 [DATE]" at bounding box center [183, 72] width 113 height 9
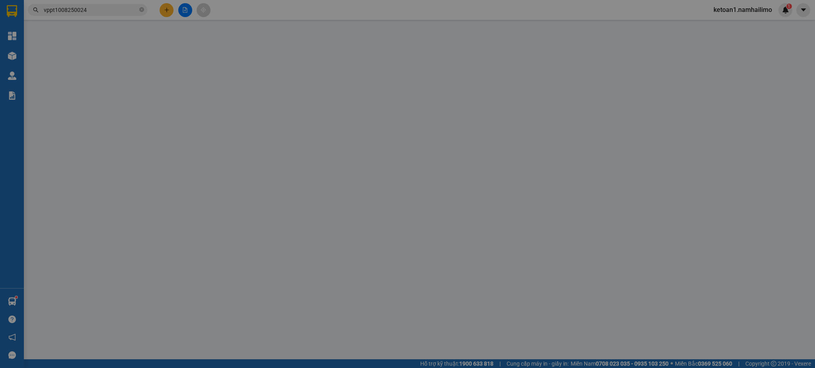
type input "0898949944"
type input "CTY Đầm Sen"
type input "0985447968"
type input "HƯƠNG NT"
type input "70.000"
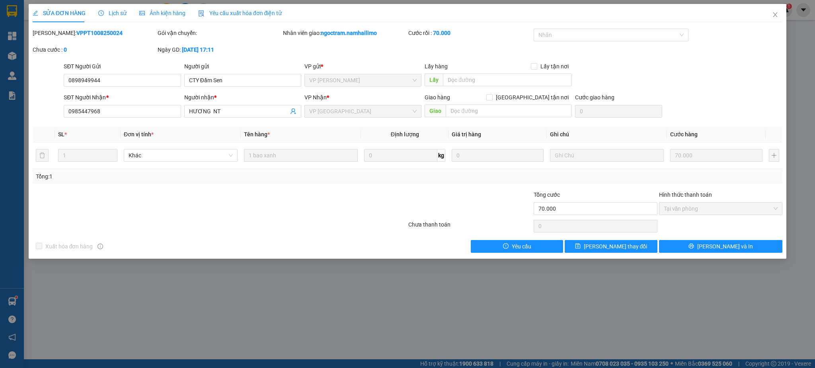
drag, startPoint x: 99, startPoint y: 31, endPoint x: 53, endPoint y: 38, distance: 47.5
click at [53, 38] on div "[PERSON_NAME]: VPPT1008250024" at bounding box center [94, 37] width 125 height 17
click at [102, 11] on icon "clock-circle" at bounding box center [101, 13] width 6 height 6
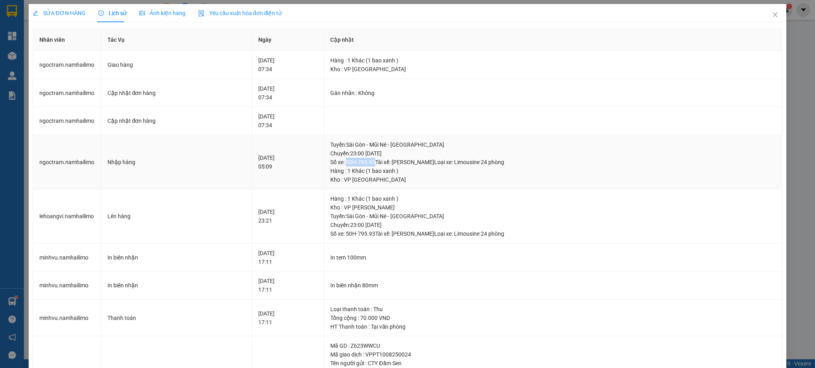
drag, startPoint x: 352, startPoint y: 162, endPoint x: 380, endPoint y: 162, distance: 27.1
click at [380, 162] on div "Tuyến : [GEOGRAPHIC_DATA] - Mũi Né - [GEOGRAPHIC_DATA] Chuyến: 23:00 [DATE] Số …" at bounding box center [552, 153] width 445 height 26
click at [214, 36] on th "Tác Vụ" at bounding box center [176, 40] width 151 height 22
click at [764, 17] on span "Close" at bounding box center [775, 15] width 22 height 22
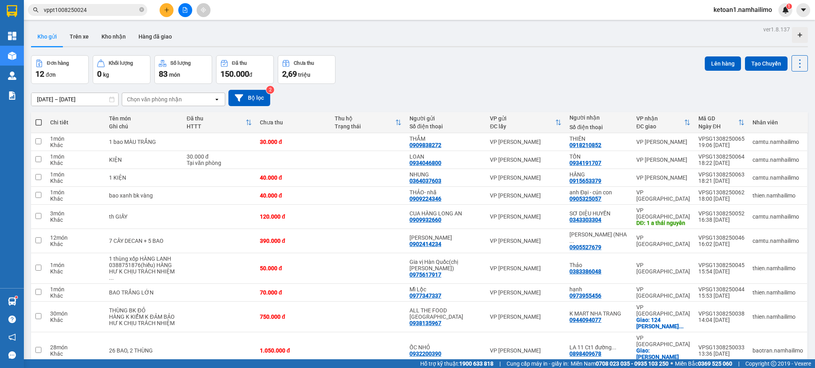
click at [59, 12] on input "vppt1008250024" at bounding box center [91, 10] width 94 height 9
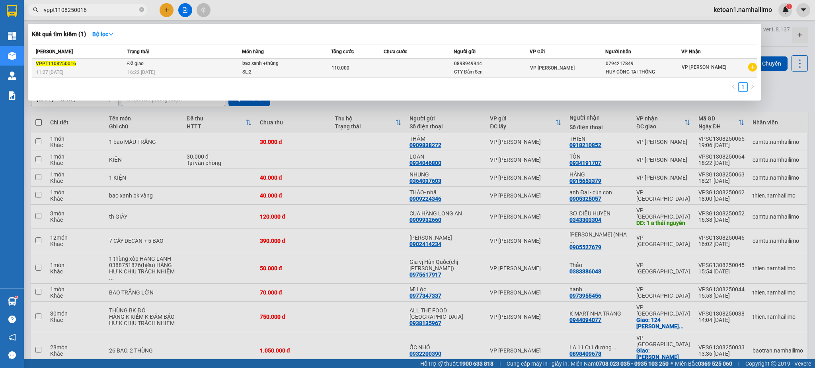
type input "vppt1108250016"
click at [164, 68] on div "16:22 [DATE]" at bounding box center [184, 72] width 115 height 9
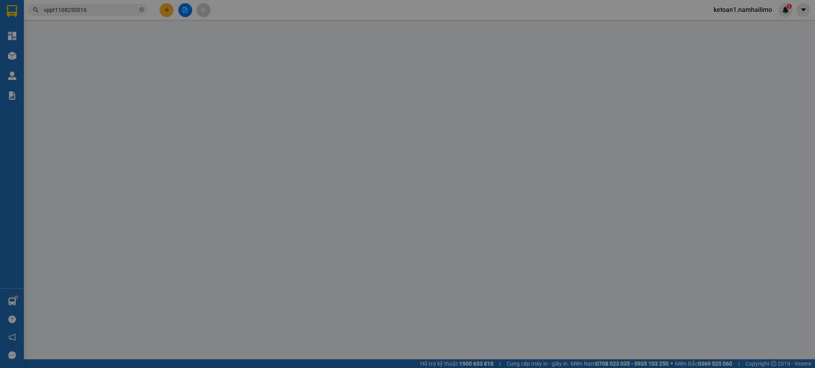
type input "0898949944"
type input "CTY Đầm Sen"
type input "0794217849"
type input "HUY CÔNG TAI THÔNG"
type input "110.000"
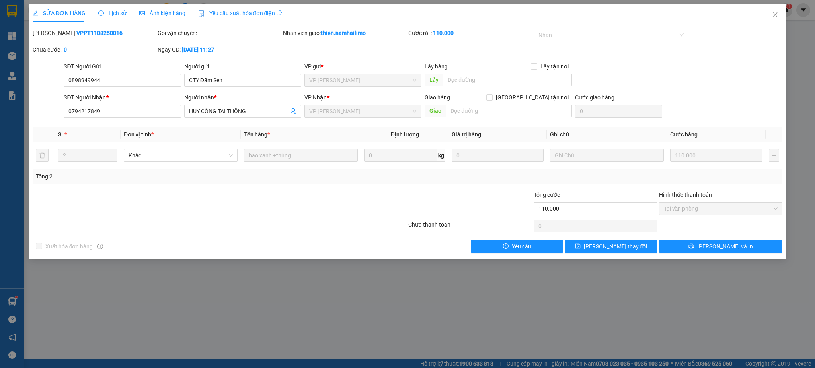
drag, startPoint x: 54, startPoint y: 31, endPoint x: 101, endPoint y: 31, distance: 47.3
click at [101, 31] on div "[PERSON_NAME]: VPPT1108250016" at bounding box center [95, 33] width 124 height 9
click at [115, 17] on div "Lịch sử" at bounding box center [112, 13] width 28 height 9
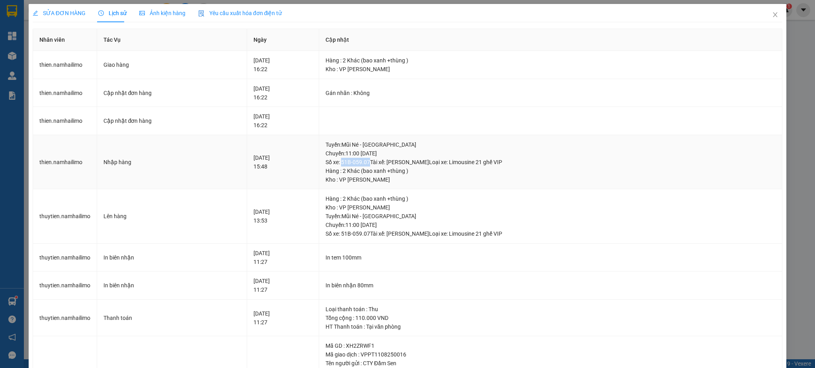
drag, startPoint x: 359, startPoint y: 161, endPoint x: 385, endPoint y: 159, distance: 25.9
click at [385, 159] on div "Tuyến : Mũi Né - [GEOGRAPHIC_DATA] Chuyến: 11:00 [DATE] Số xe: 51B-059.07 Tài x…" at bounding box center [550, 153] width 450 height 26
click at [772, 15] on icon "close" at bounding box center [775, 15] width 6 height 6
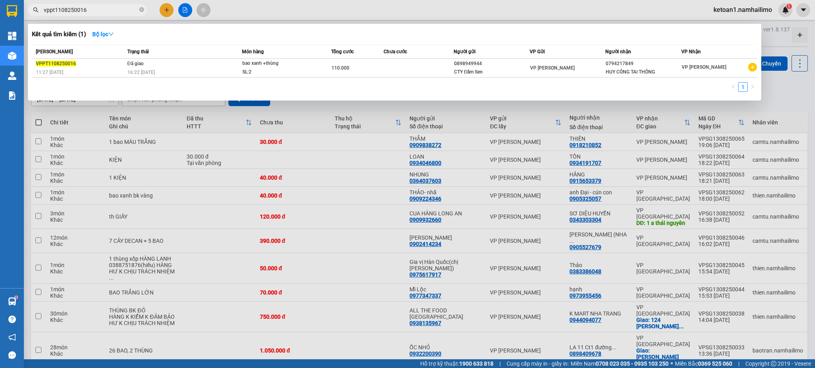
click at [116, 10] on input "vppt1108250016" at bounding box center [91, 10] width 94 height 9
type input "vppt1108250023"
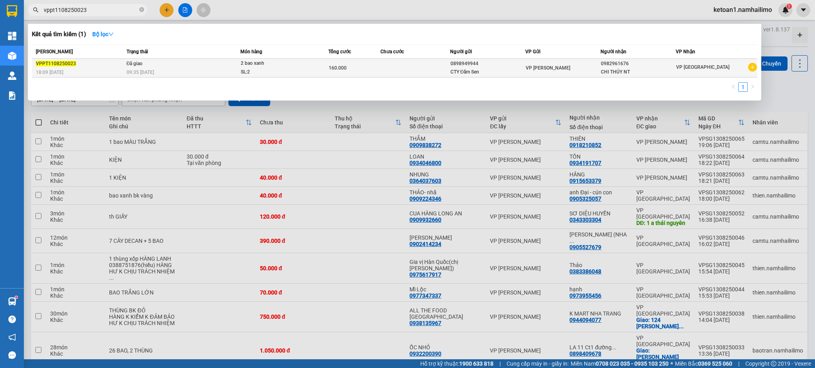
click at [111, 68] on div "18:09 [DATE]" at bounding box center [80, 72] width 88 height 9
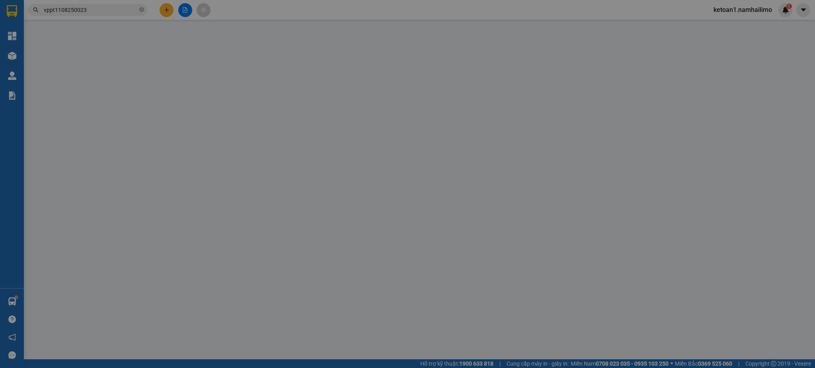
type input "0898949944"
type input "CTY Đầm Sen"
type input "0982961676"
type input "CHI THÚY NT"
type input "160.000"
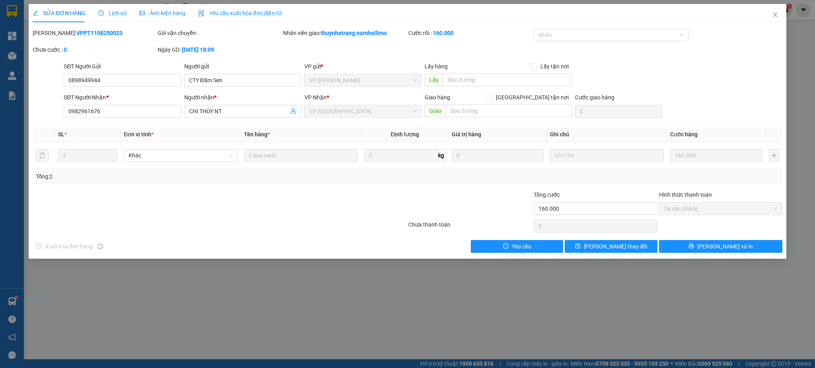
drag, startPoint x: 97, startPoint y: 31, endPoint x: 52, endPoint y: 36, distance: 45.2
click at [76, 36] on b "VPPT1108250023" at bounding box center [99, 33] width 46 height 6
click at [113, 11] on span "Lịch sử" at bounding box center [112, 13] width 28 height 6
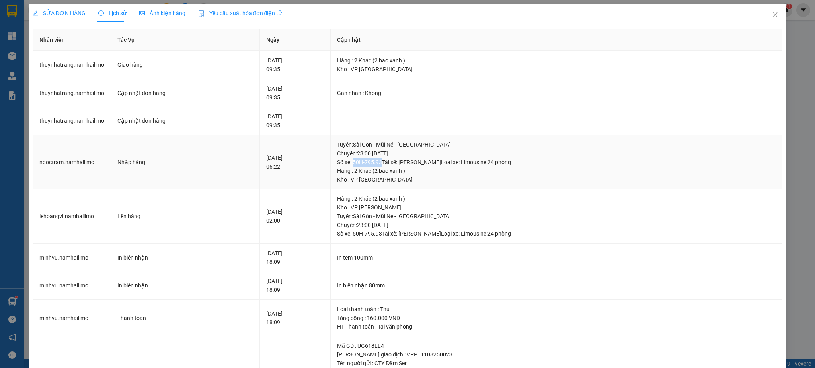
drag, startPoint x: 358, startPoint y: 161, endPoint x: 385, endPoint y: 162, distance: 27.5
click at [385, 162] on div "Tuyến : [GEOGRAPHIC_DATA] - Mũi Né - [GEOGRAPHIC_DATA] Chuyến: 23:00 [DATE] Số …" at bounding box center [556, 153] width 438 height 26
click at [772, 16] on icon "close" at bounding box center [775, 15] width 6 height 6
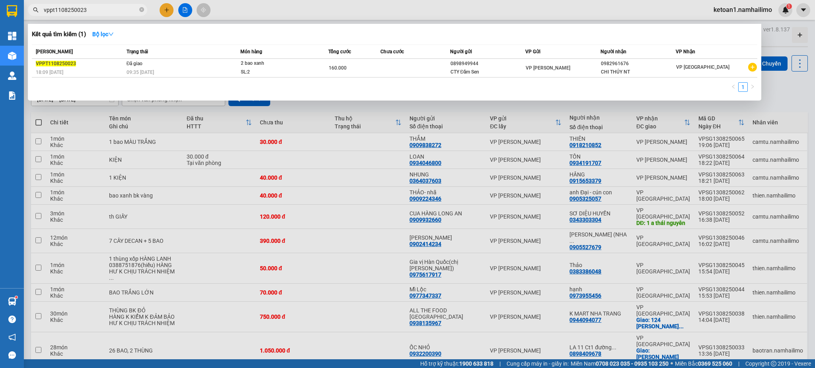
click at [117, 4] on span "vppt1108250023" at bounding box center [87, 10] width 119 height 12
click at [107, 15] on span "vppt1108250023" at bounding box center [87, 10] width 119 height 12
click at [109, 12] on input "vppt1108250023" at bounding box center [91, 10] width 94 height 9
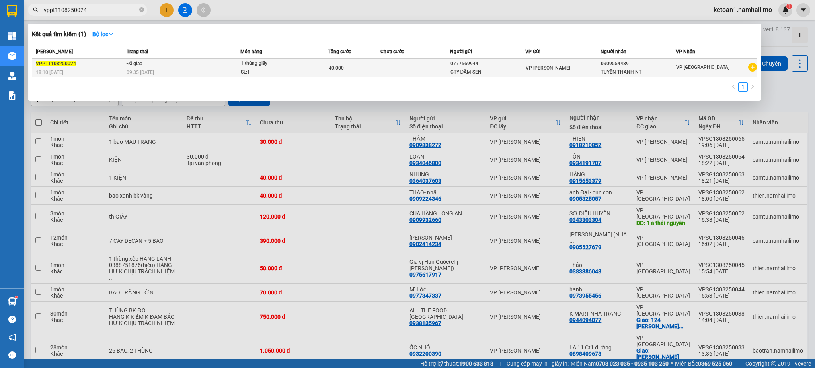
type input "vppt1108250024"
click at [212, 67] on td "Đã giao 09:35 [DATE]" at bounding box center [183, 68] width 116 height 19
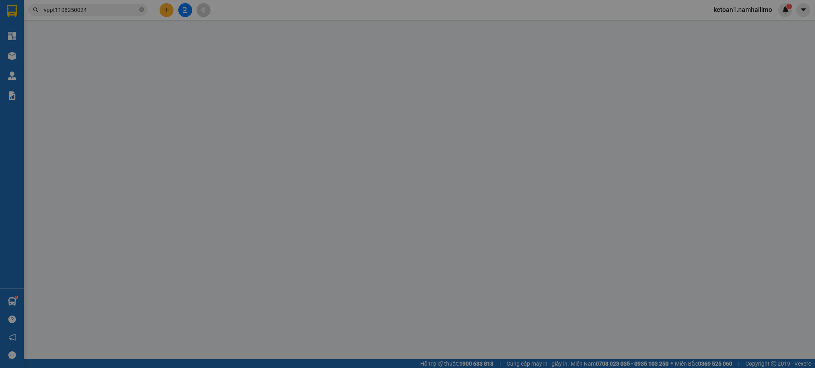
type input "0777569944"
type input "CTY ĐẦM SEN"
type input "0909554489"
type input "TUYỀN THANH NT"
type input "40.000"
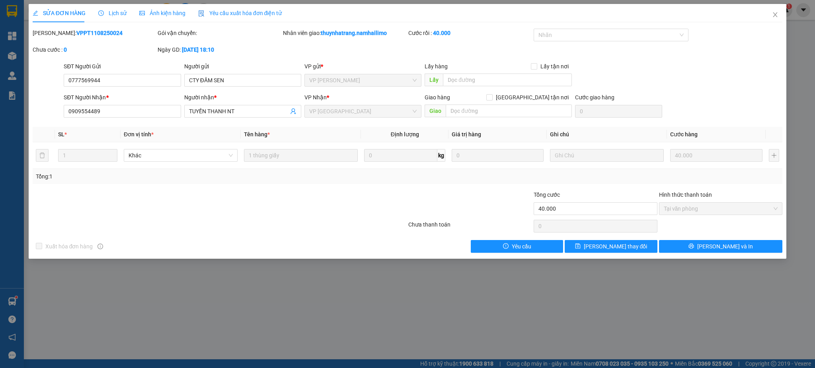
drag, startPoint x: 98, startPoint y: 32, endPoint x: 54, endPoint y: 37, distance: 44.4
click at [54, 37] on div "[PERSON_NAME]: VPPT1108250024" at bounding box center [95, 33] width 124 height 9
click at [115, 10] on span "Lịch sử" at bounding box center [112, 13] width 28 height 6
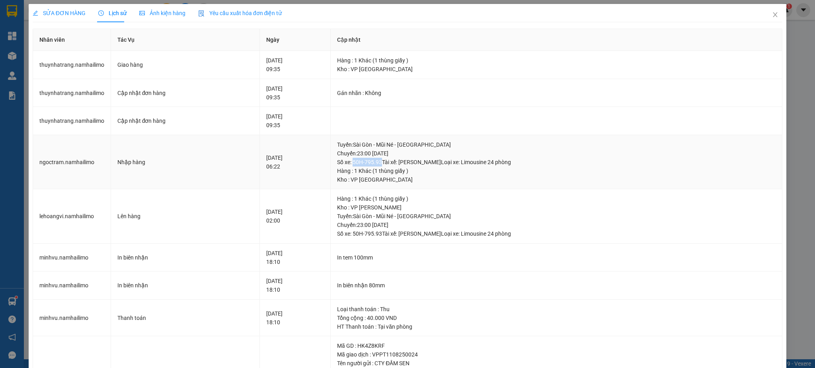
drag, startPoint x: 359, startPoint y: 161, endPoint x: 386, endPoint y: 159, distance: 27.1
click at [386, 159] on div "Tuyến : [GEOGRAPHIC_DATA] - Mũi Né - [GEOGRAPHIC_DATA] Chuyến: 23:00 [DATE] Số …" at bounding box center [556, 153] width 438 height 26
click at [315, 89] on div "[DATE] 09:35" at bounding box center [295, 93] width 58 height 18
click at [771, 12] on span "Close" at bounding box center [775, 15] width 22 height 22
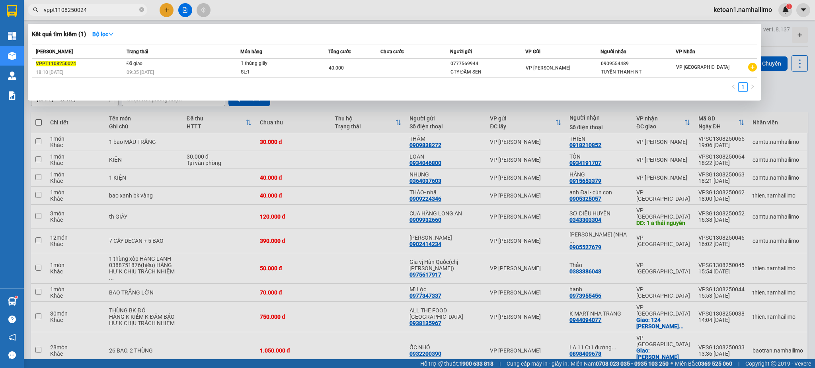
click at [105, 8] on input "vppt1108250024" at bounding box center [91, 10] width 94 height 9
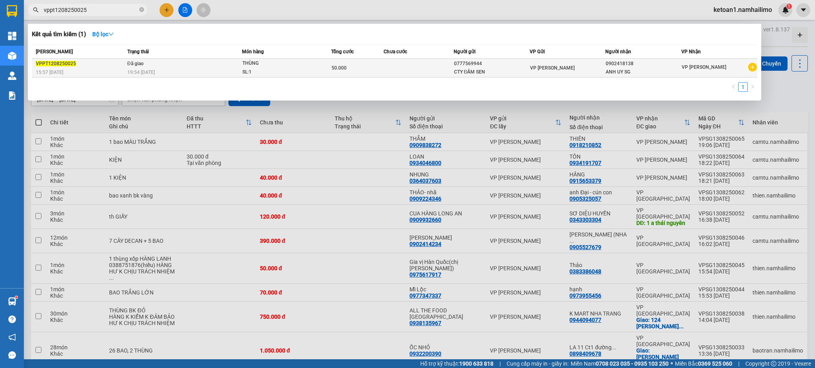
type input "vppt1208250025"
click at [204, 69] on div "19:54 [DATE]" at bounding box center [184, 72] width 115 height 9
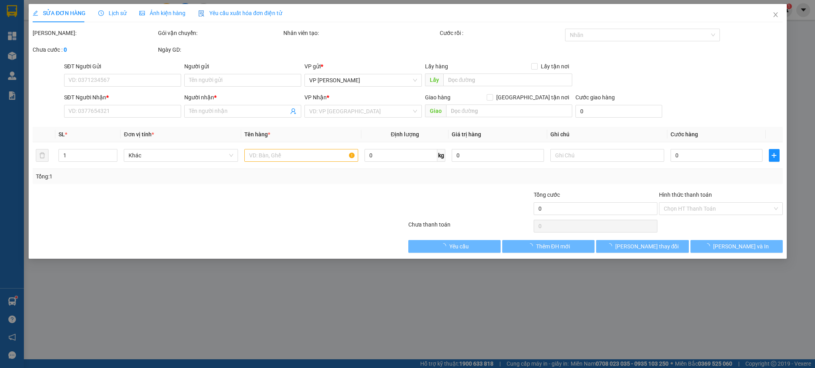
type input "0777569944"
type input "CTY ĐẦM SEN"
type input "0902418138"
type input "ANH UY SG"
type input "50.000"
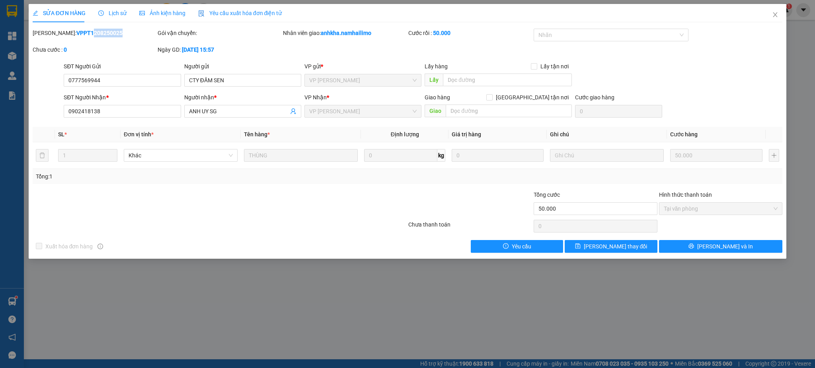
drag, startPoint x: 96, startPoint y: 34, endPoint x: 65, endPoint y: 34, distance: 30.6
click at [76, 34] on b "VPPT1208250025" at bounding box center [99, 33] width 46 height 6
drag, startPoint x: 97, startPoint y: 31, endPoint x: 53, endPoint y: 35, distance: 44.8
click at [76, 35] on b "VPPT1208250025" at bounding box center [99, 33] width 46 height 6
click at [116, 11] on span "Lịch sử" at bounding box center [112, 13] width 28 height 6
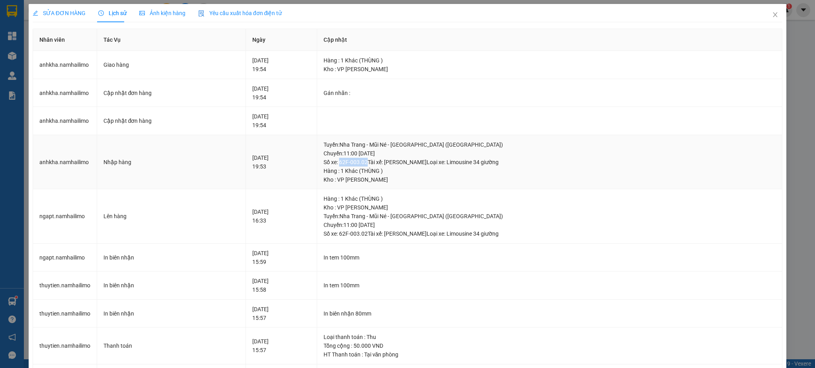
drag, startPoint x: 344, startPoint y: 160, endPoint x: 370, endPoint y: 160, distance: 25.9
click at [370, 160] on div "Tuyến : [GEOGRAPHIC_DATA] - Mũi Né - [GEOGRAPHIC_DATA] ([GEOGRAPHIC_DATA]) [GEO…" at bounding box center [549, 153] width 452 height 26
